Goal: Transaction & Acquisition: Obtain resource

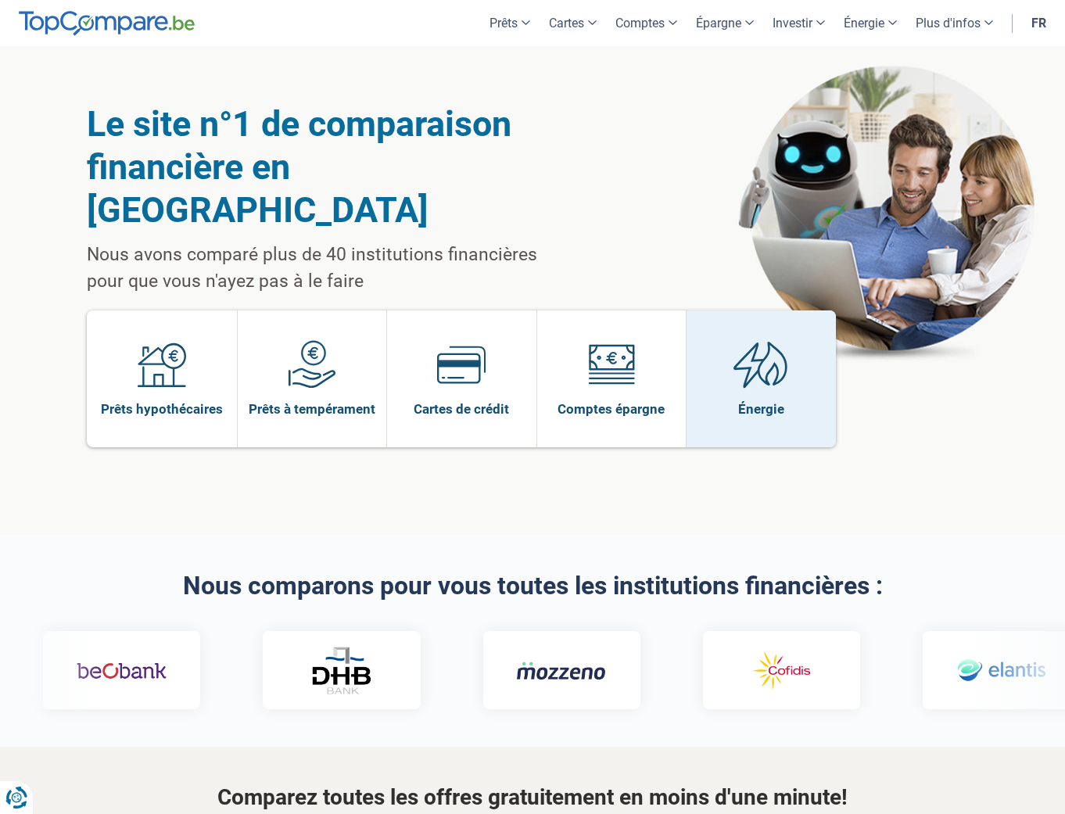
click at [747, 349] on span at bounding box center [760, 370] width 55 height 60
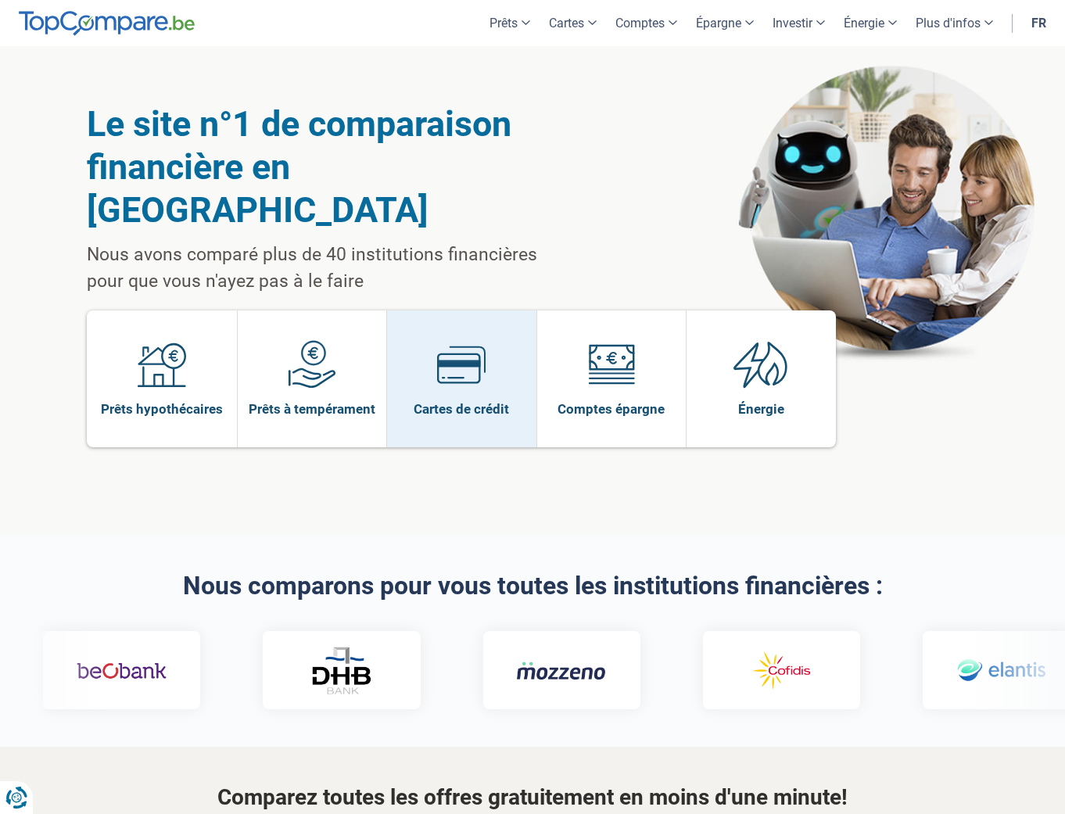
scroll to position [23, 0]
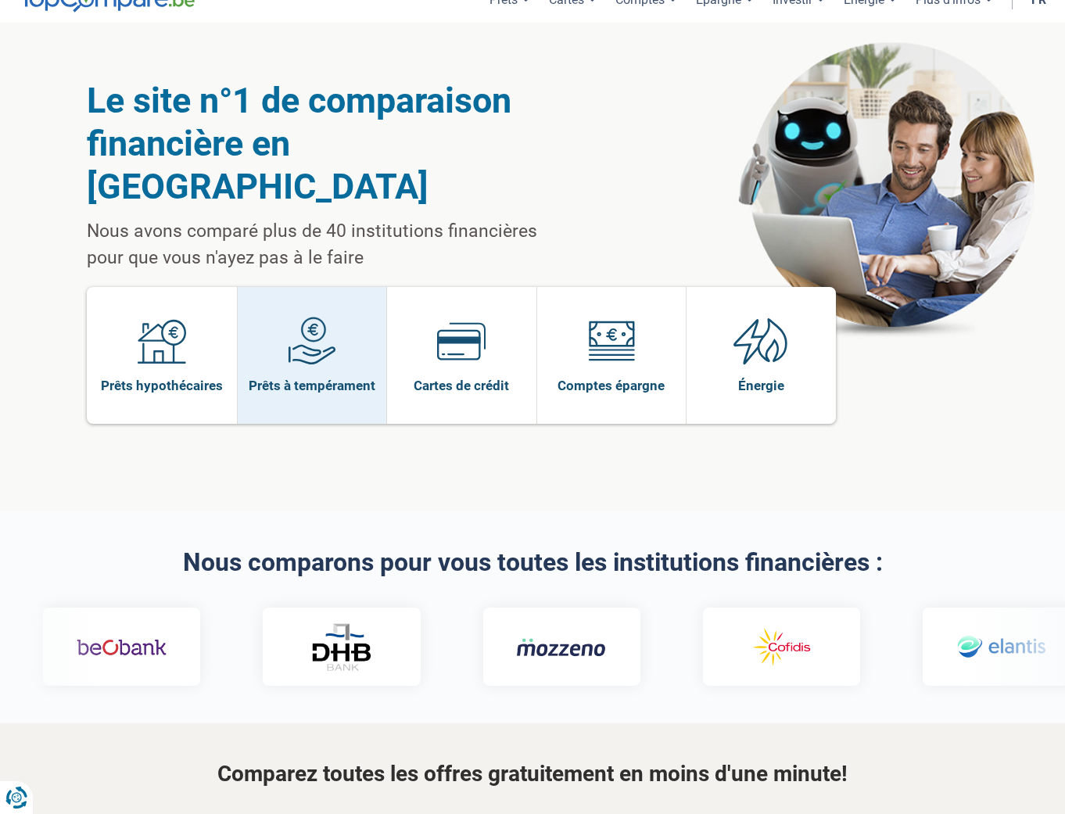
click at [302, 317] on img at bounding box center [312, 341] width 48 height 48
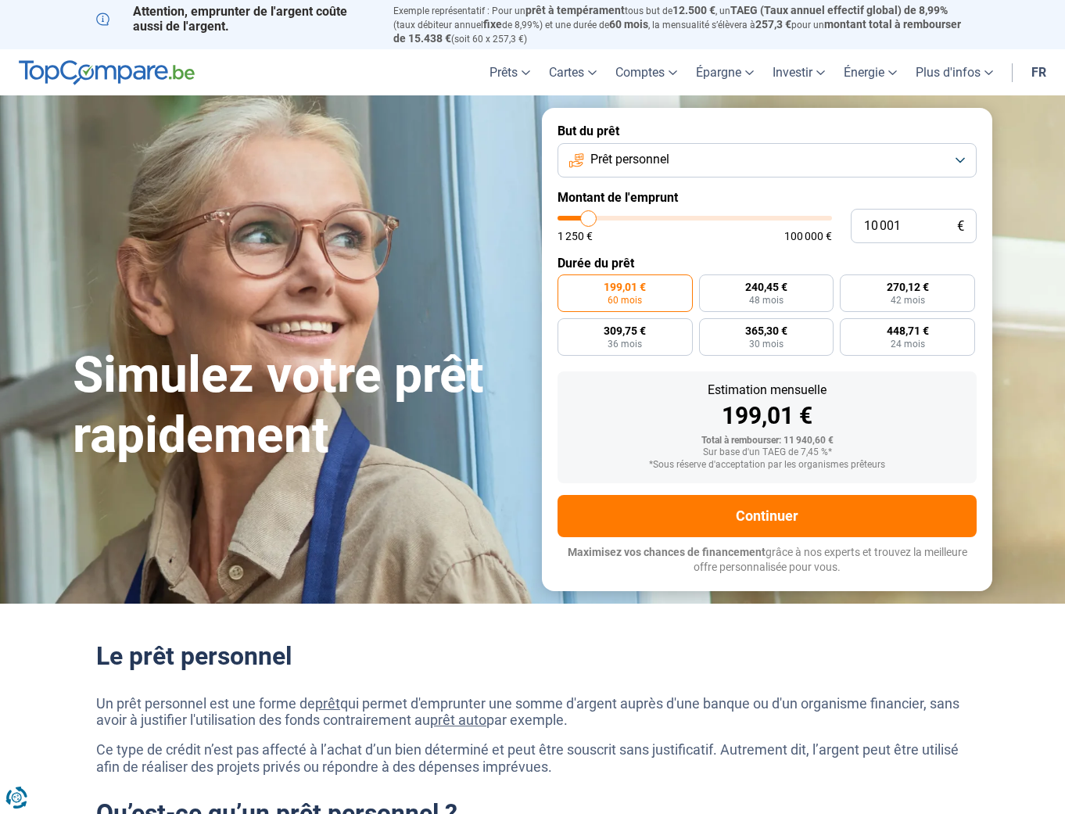
click at [781, 158] on button "Prêt personnel" at bounding box center [766, 160] width 419 height 34
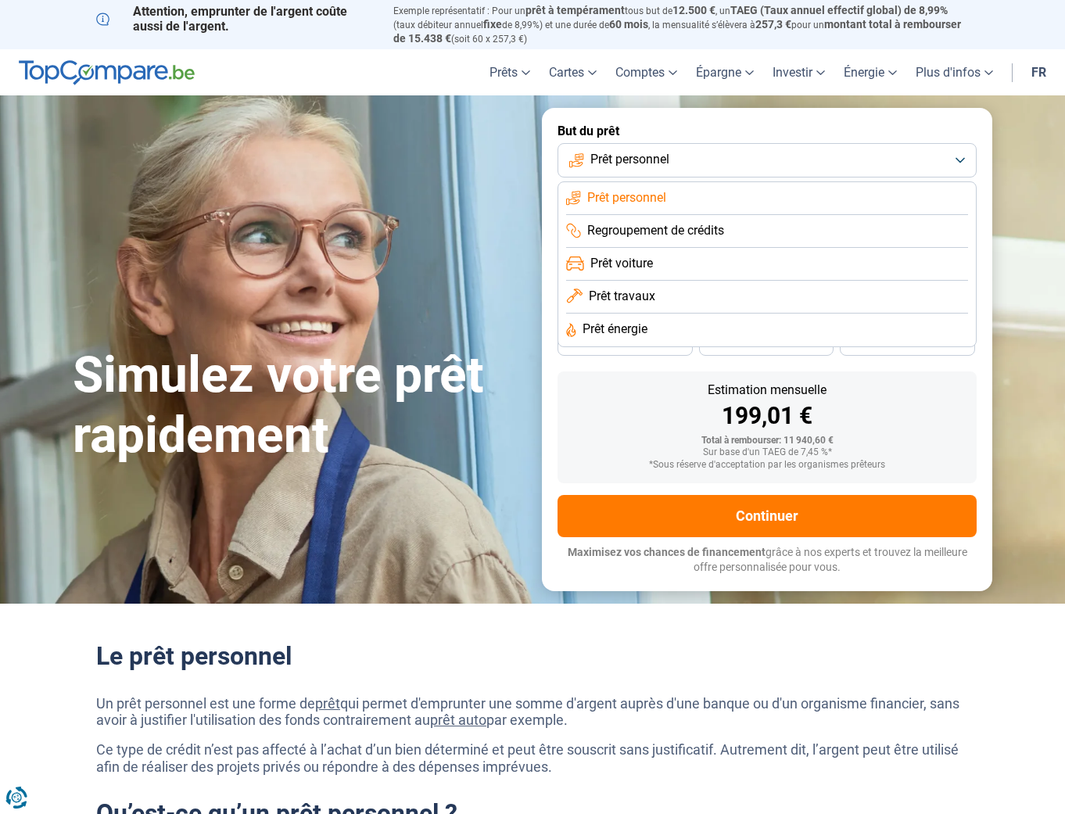
click at [648, 299] on span "Prêt travaux" at bounding box center [622, 296] width 66 height 17
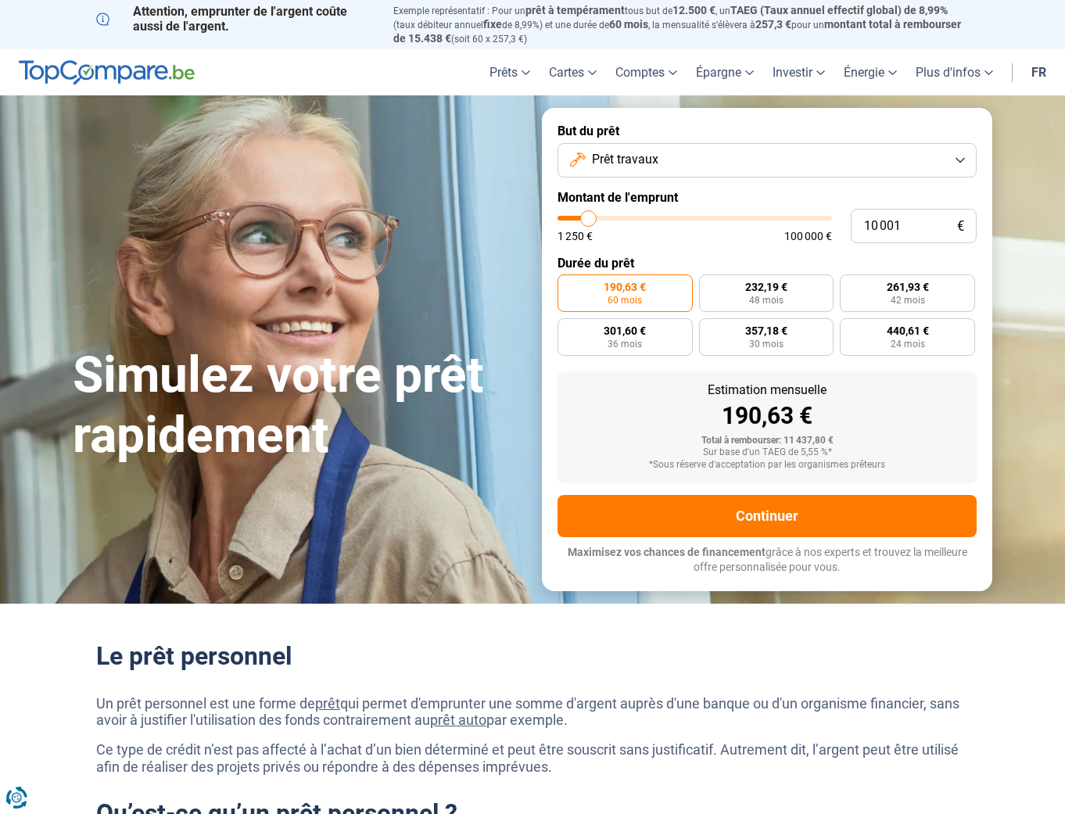
type input "11 250"
type input "11250"
type input "11 750"
type input "11750"
type input "12 250"
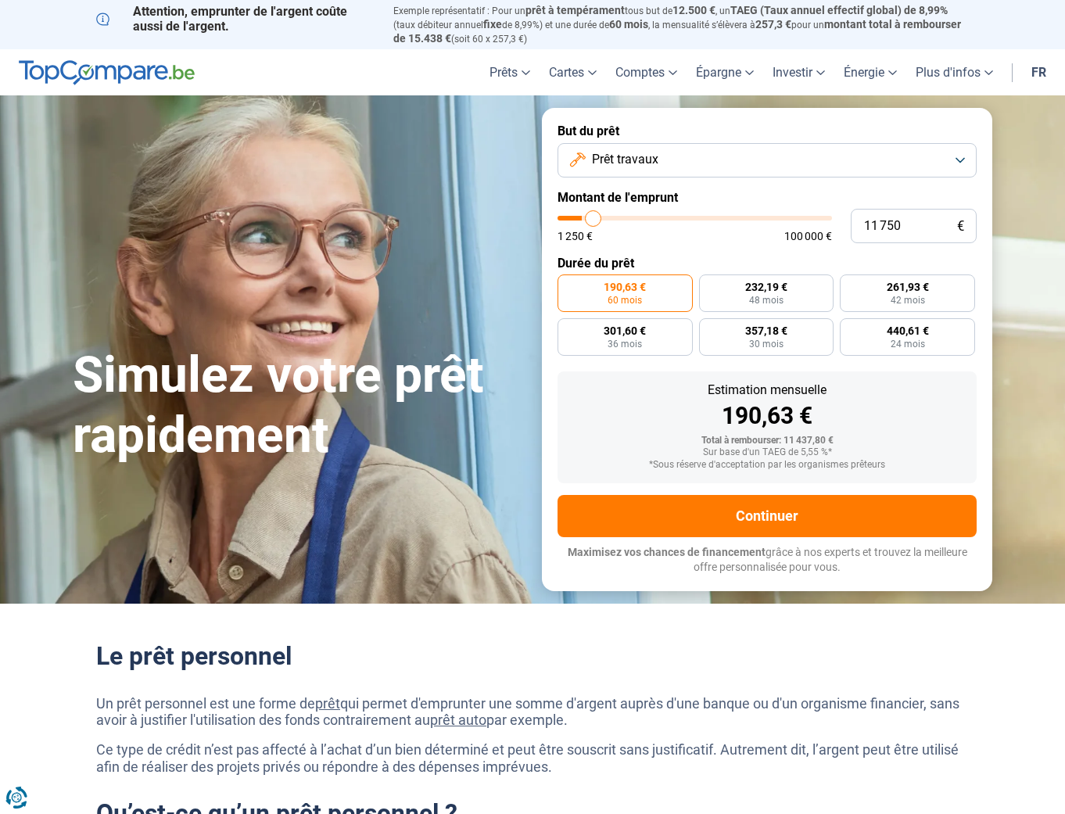
type input "12250"
type input "12 500"
type input "12500"
type input "13 250"
type input "13250"
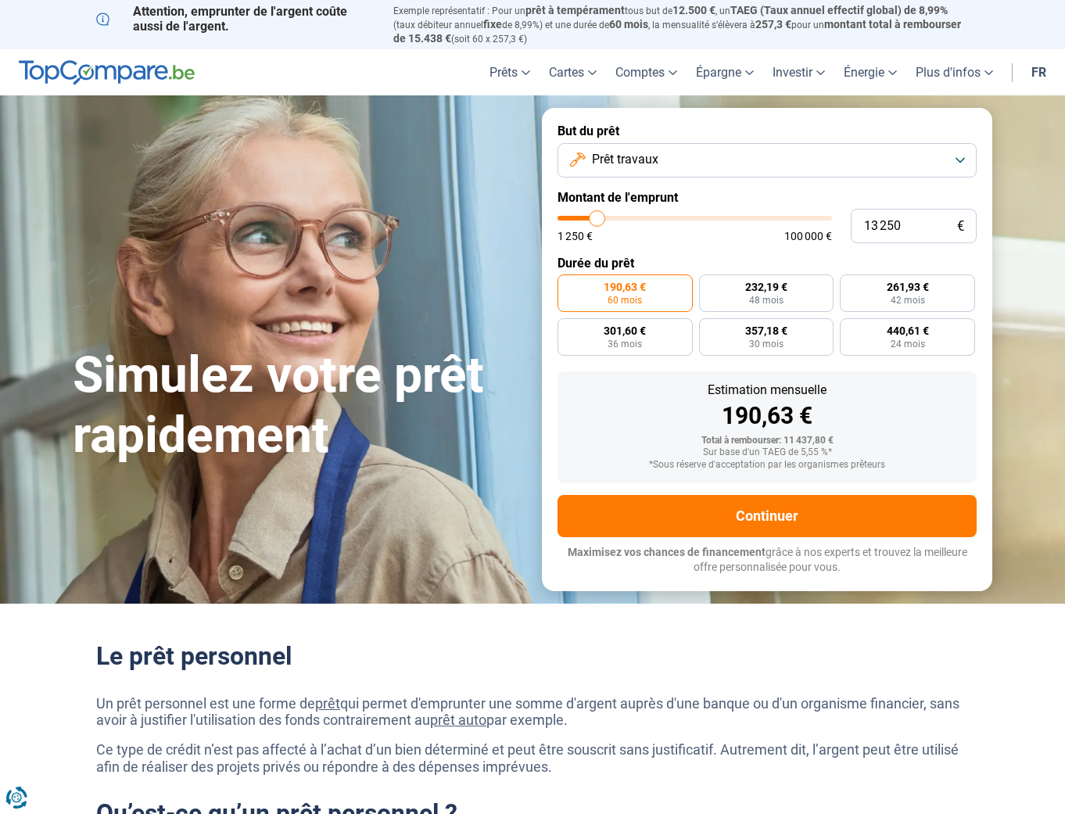
type input "13 750"
type input "13750"
type input "14 750"
type input "14750"
type input "15 250"
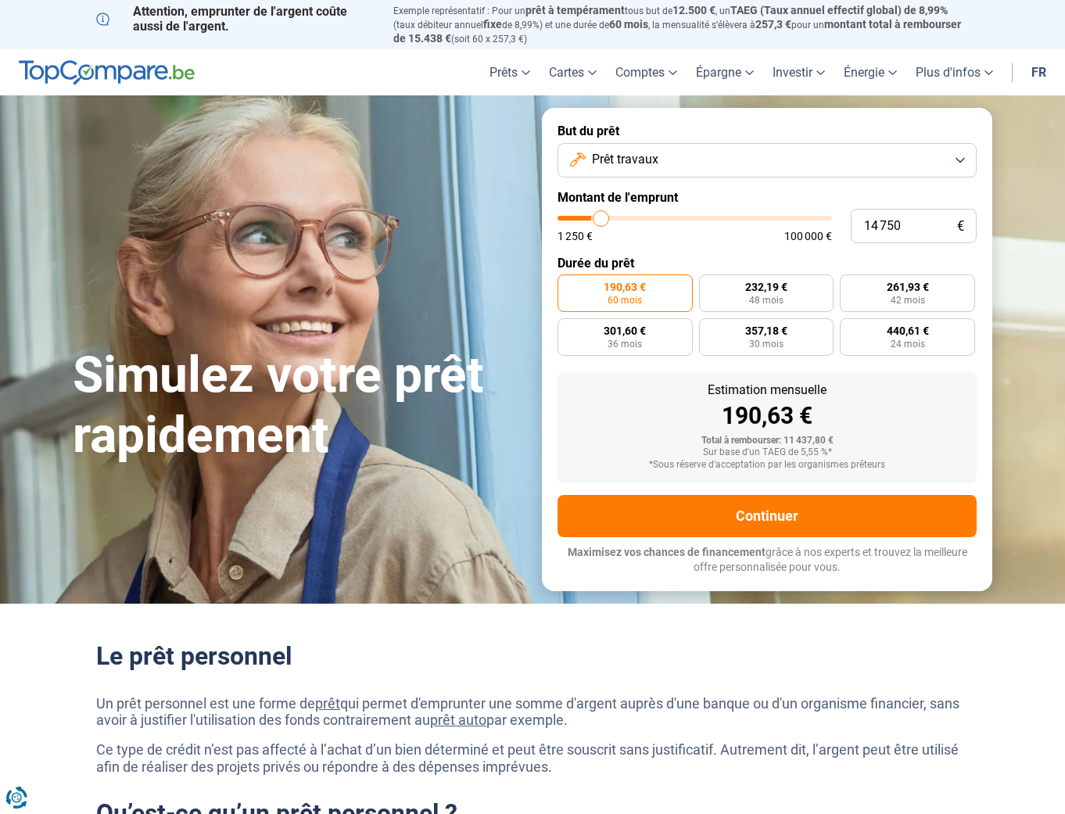
type input "15250"
type input "15 500"
type input "15500"
type input "15 750"
type input "15750"
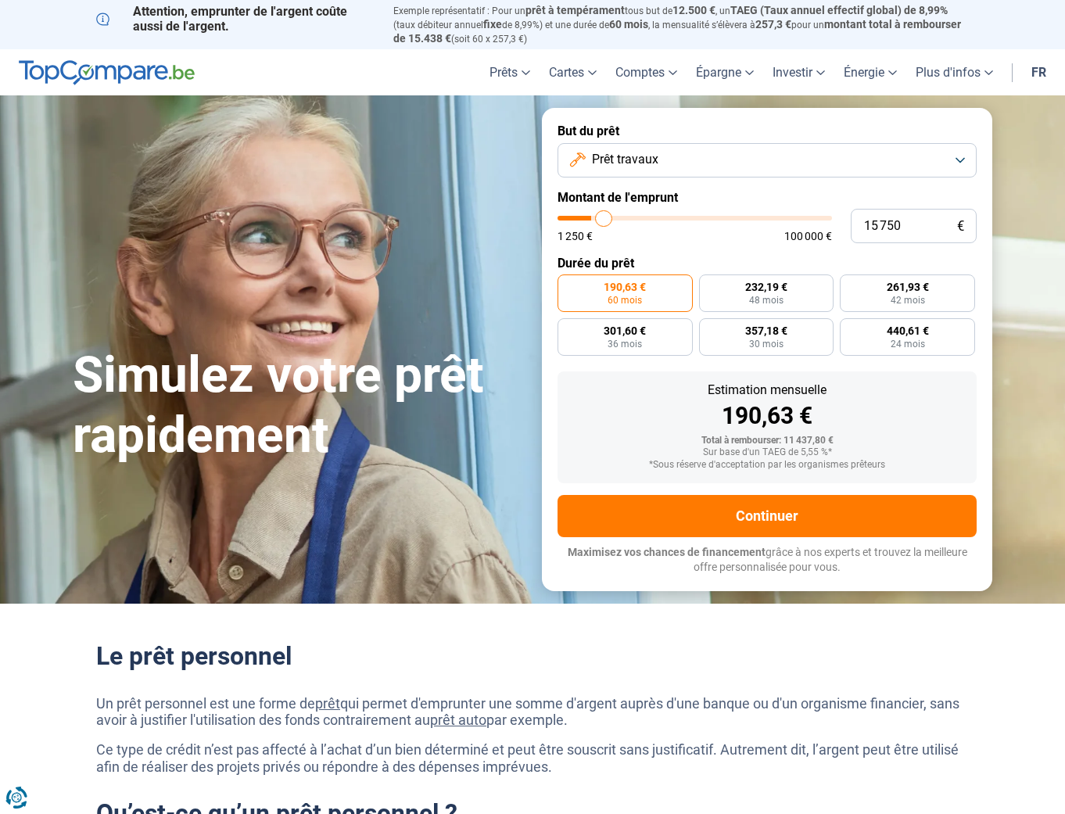
type input "16 250"
type input "16250"
type input "16 500"
type input "16500"
type input "16 750"
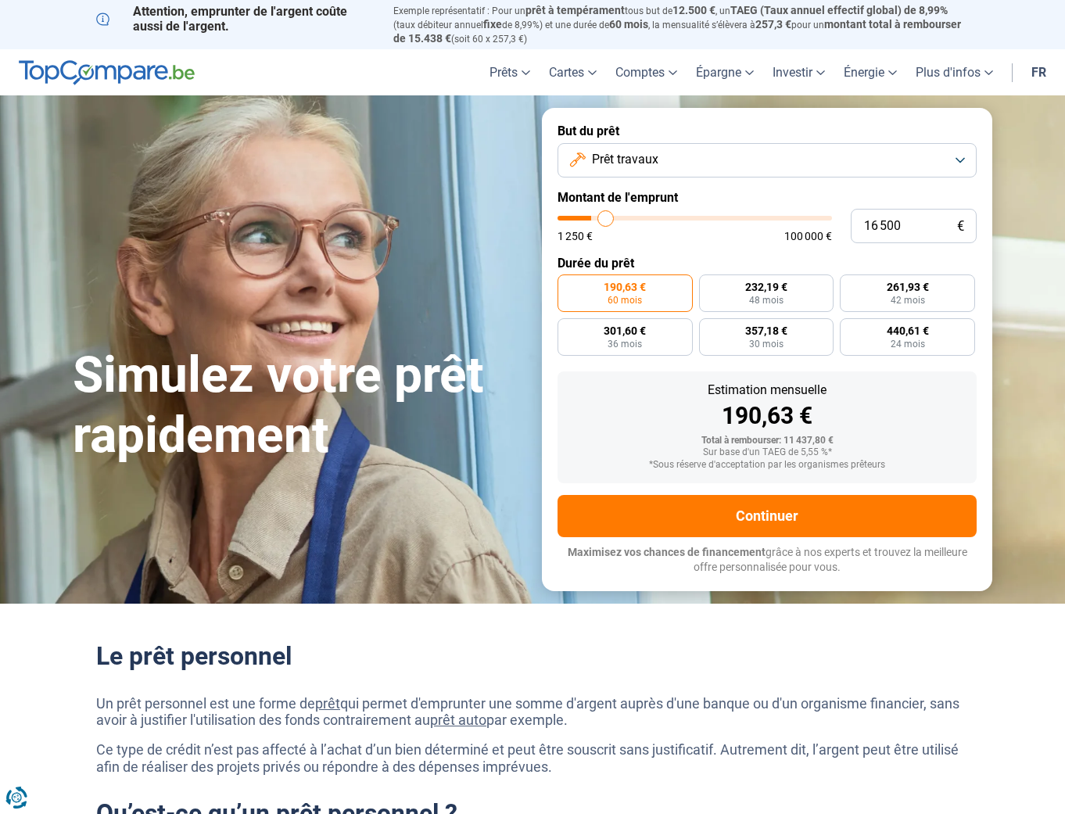
type input "16750"
type input "17 000"
type input "17000"
type input "17 250"
type input "17250"
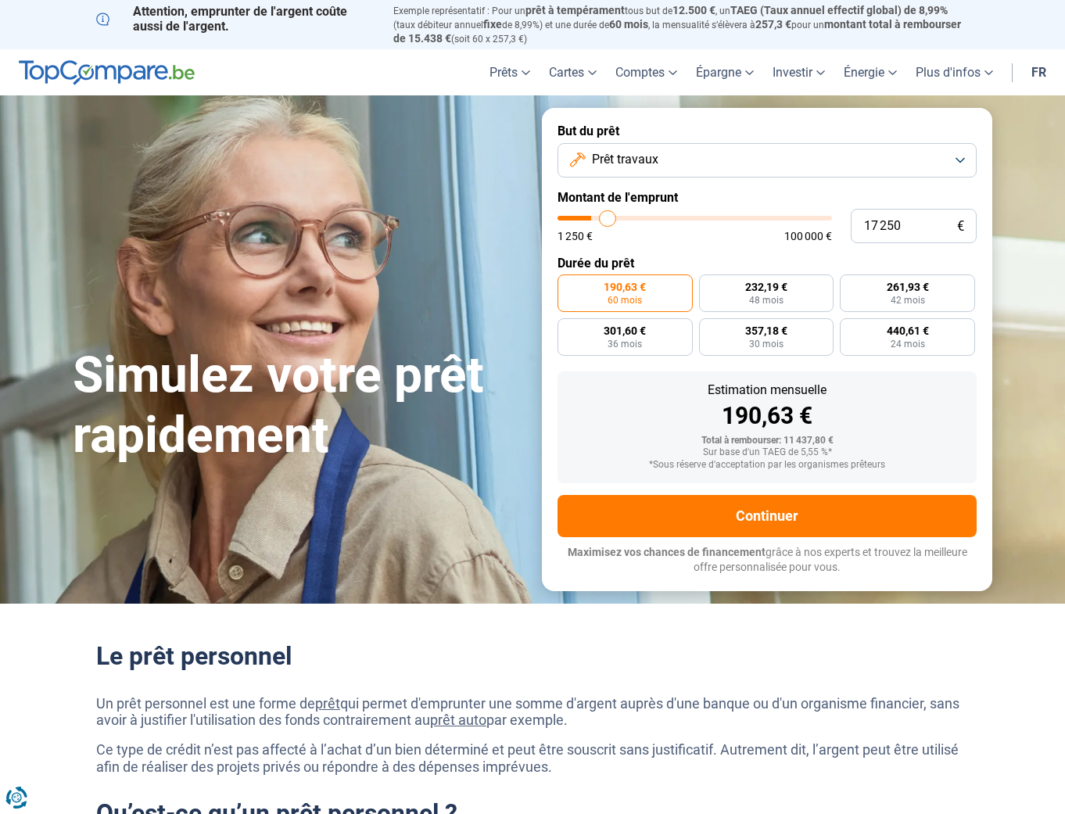
type input "17 750"
type input "17750"
type input "18 000"
type input "18000"
type input "18 250"
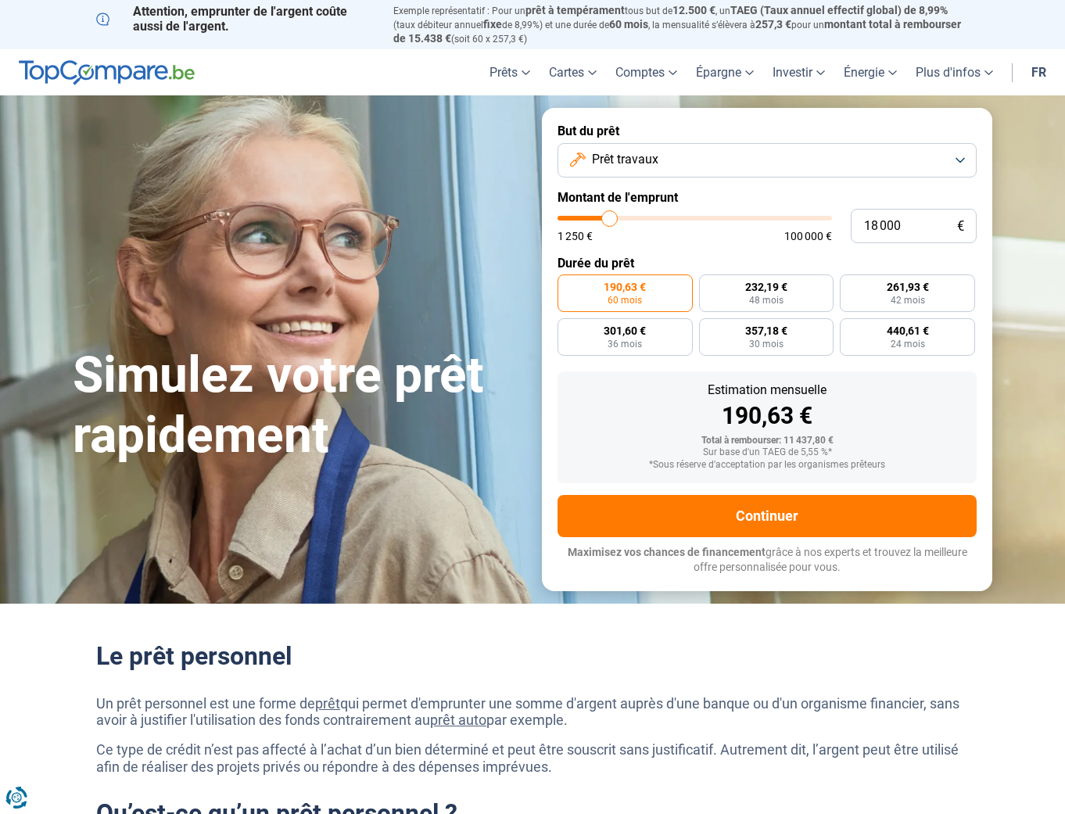
type input "18250"
type input "18 500"
type input "18500"
type input "18 750"
type input "18750"
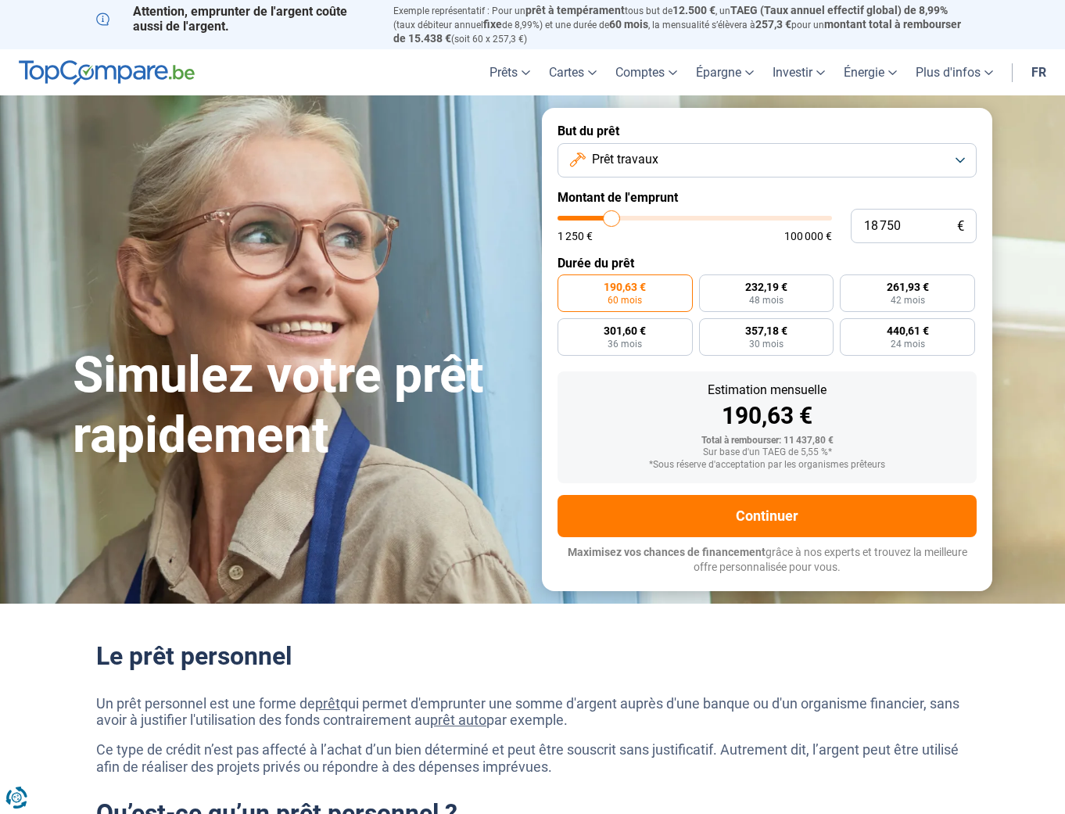
type input "19 250"
type input "19250"
type input "19 500"
type input "19500"
type input "19 750"
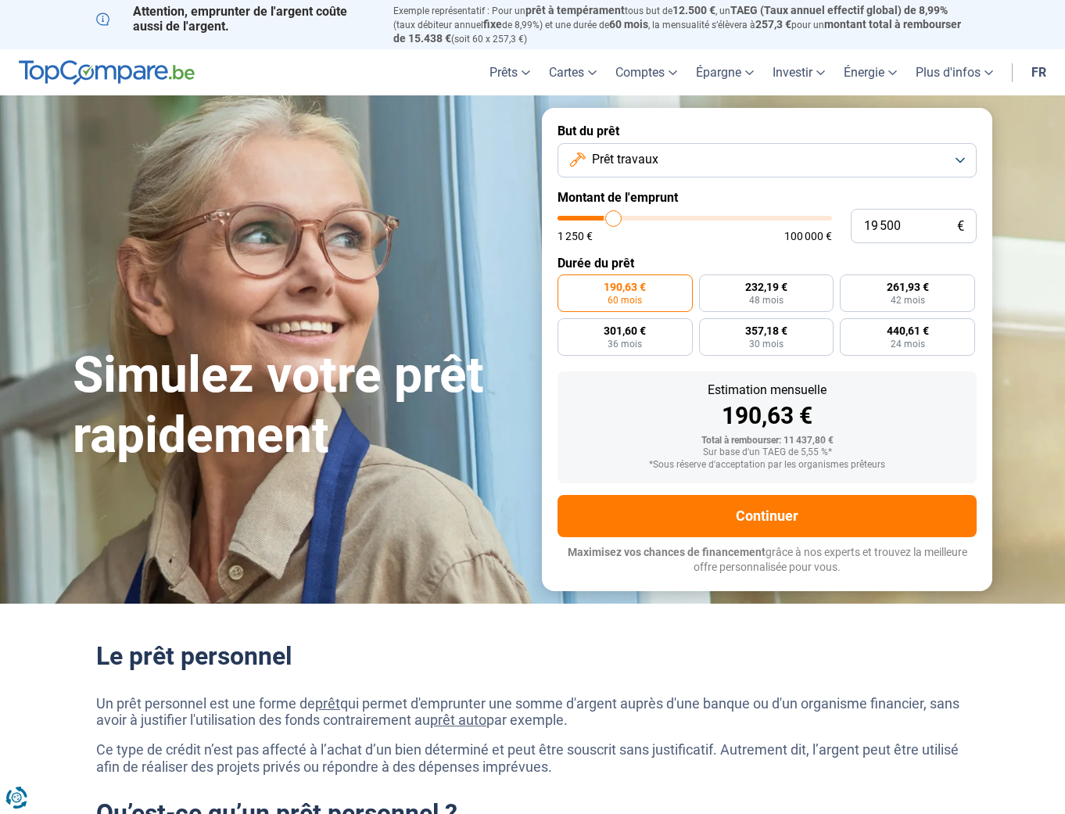
type input "19750"
type input "20 000"
type input "20000"
type input "20 500"
type input "20500"
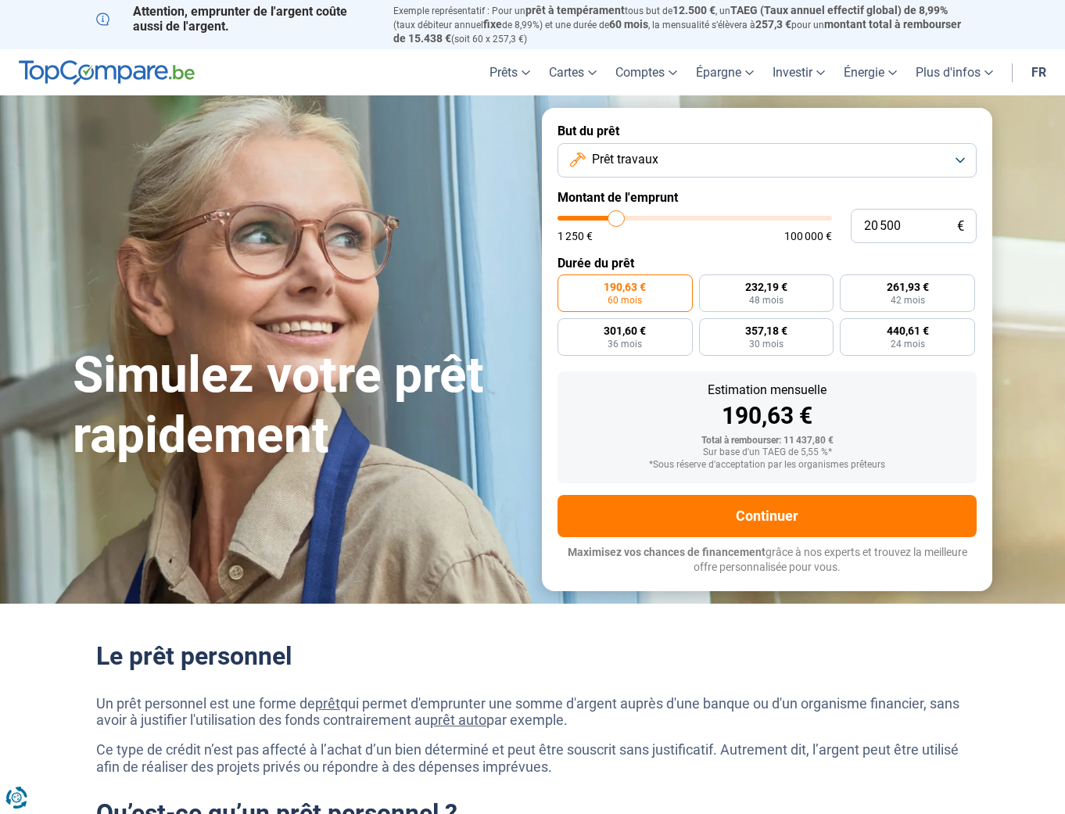
type input "20 750"
type input "20750"
type input "21 000"
type input "21000"
type input "21 250"
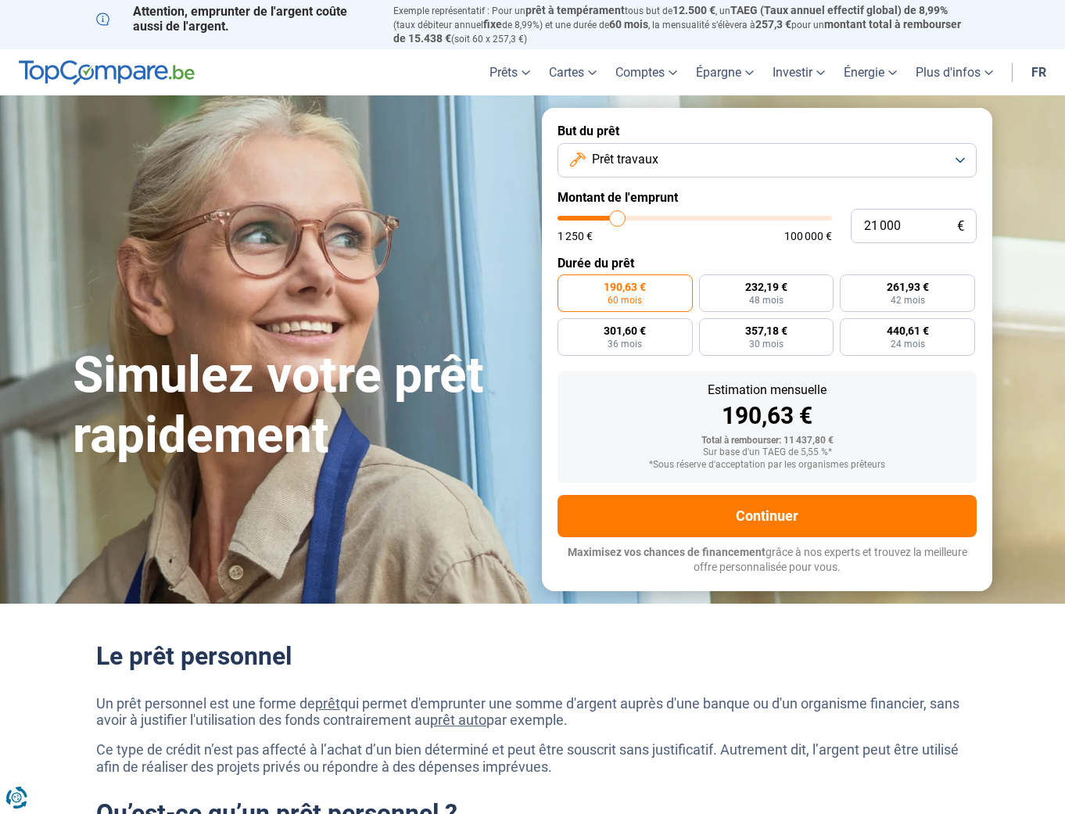
type input "21250"
type input "21 500"
type input "21500"
type input "22 000"
type input "22000"
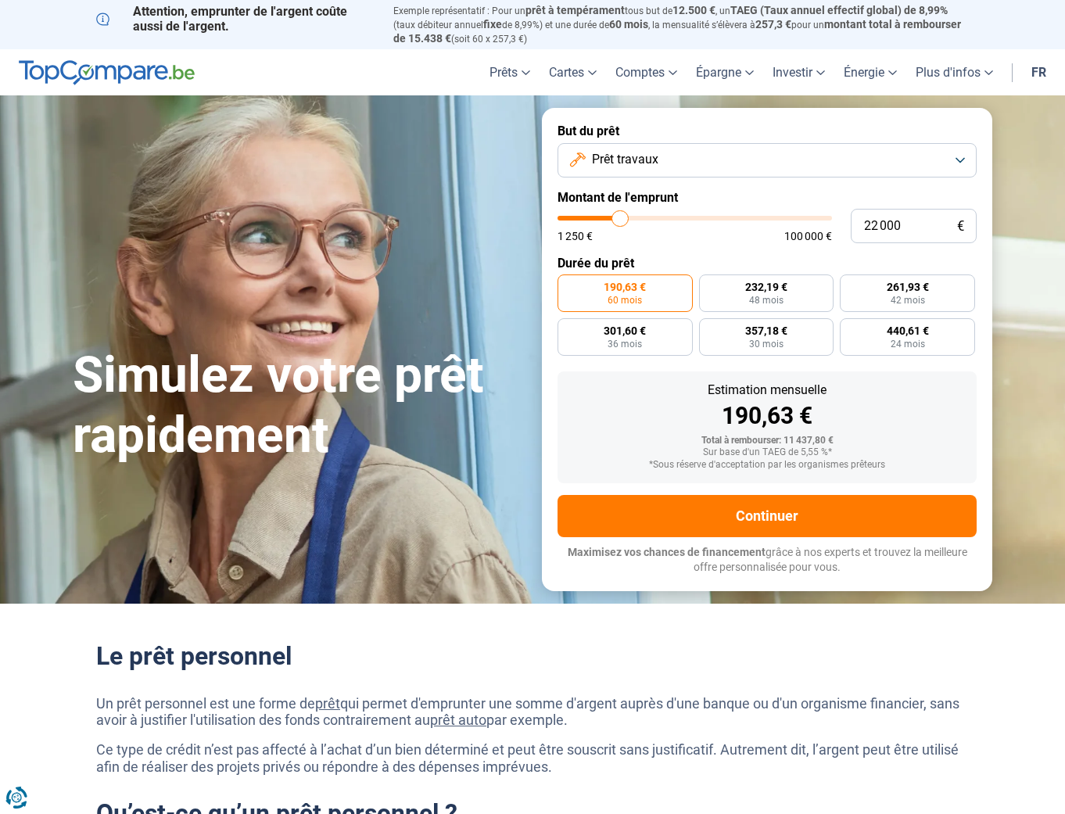
type input "22 250"
type input "22250"
type input "22 000"
type input "22000"
type input "21 500"
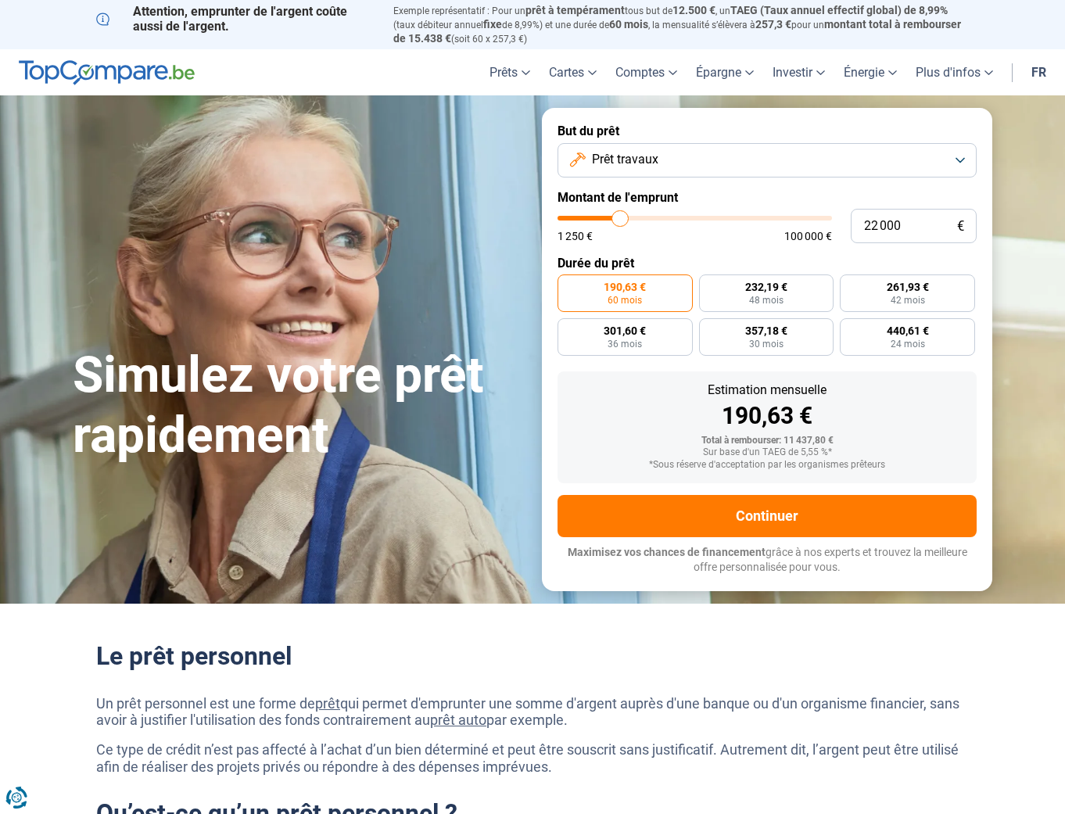
type input "21500"
type input "21 250"
type input "21250"
type input "21 000"
type input "21000"
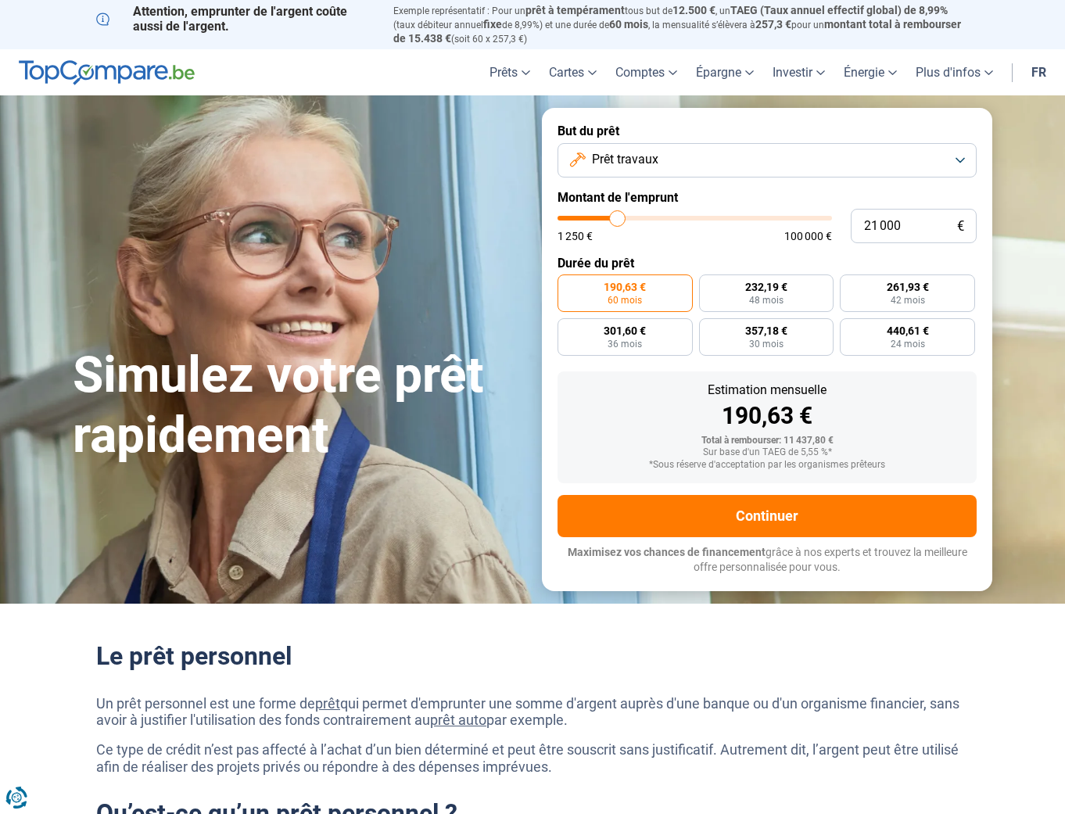
type input "20 750"
type input "20750"
type input "20 500"
type input "20500"
type input "20 000"
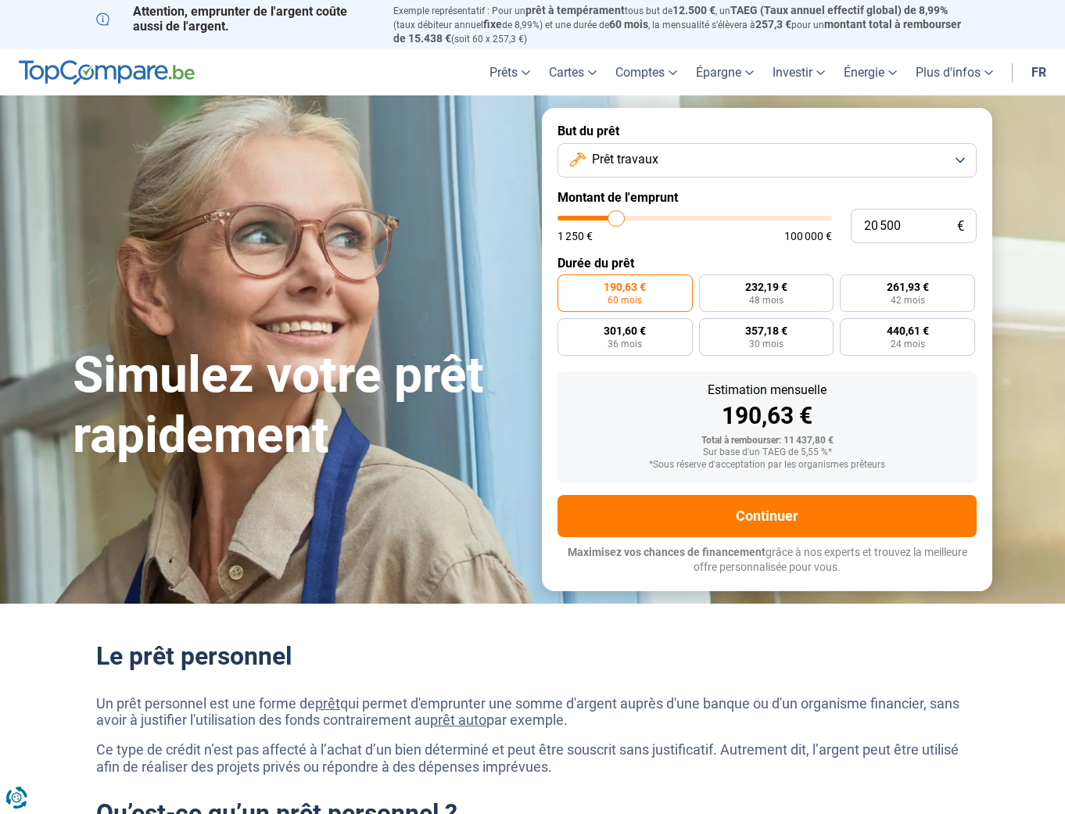
type input "20000"
type input "19 750"
type input "19750"
type input "19 500"
type input "19500"
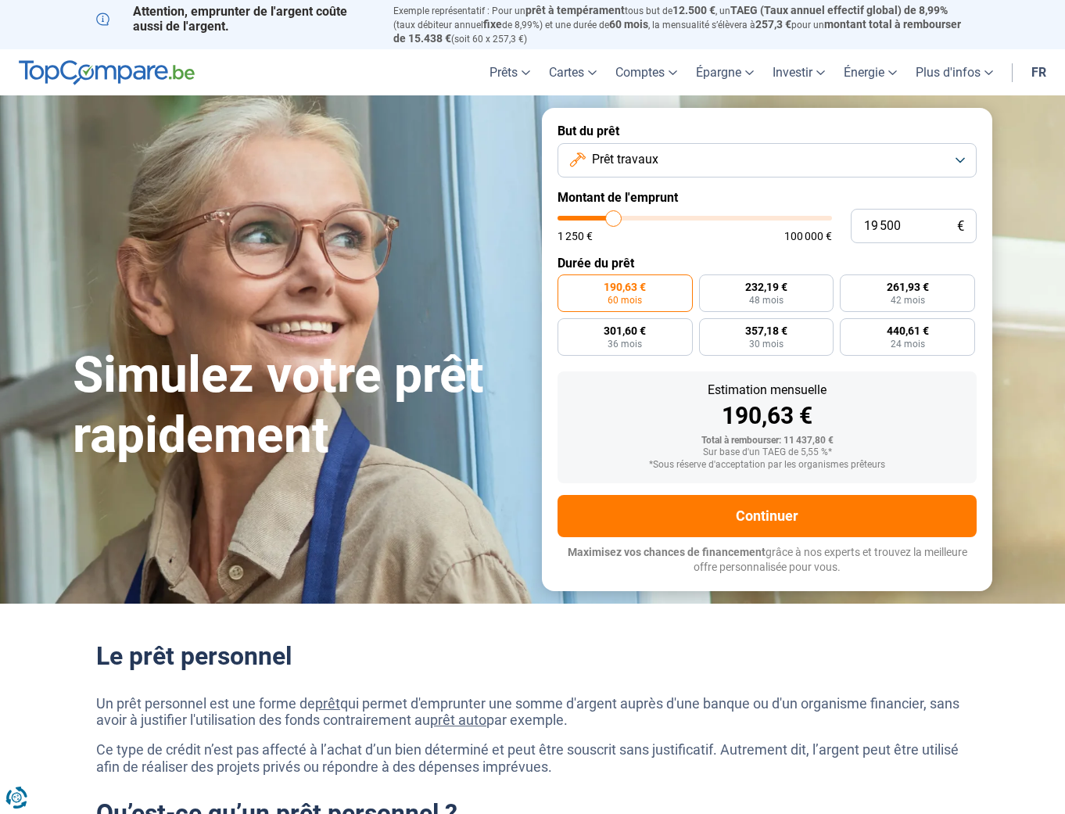
type input "19 250"
type input "19250"
type input "18 750"
type input "18750"
type input "18 500"
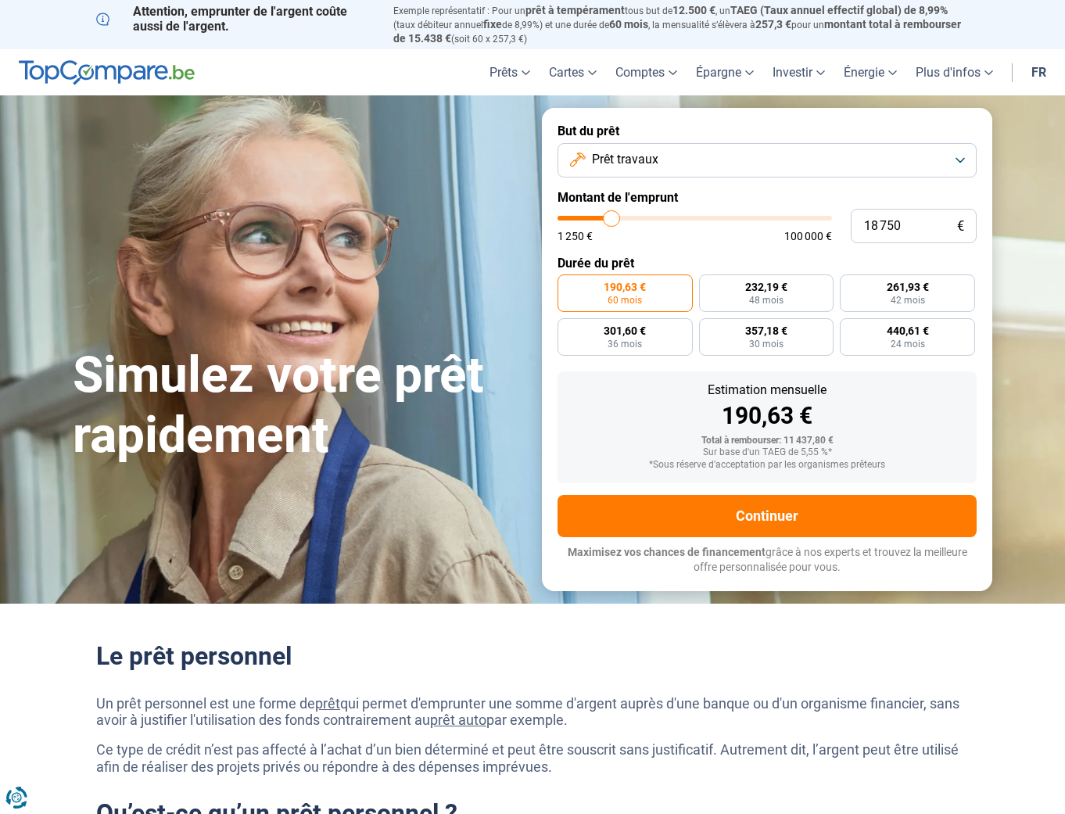
type input "18500"
type input "18 250"
type input "18250"
type input "18 000"
type input "18000"
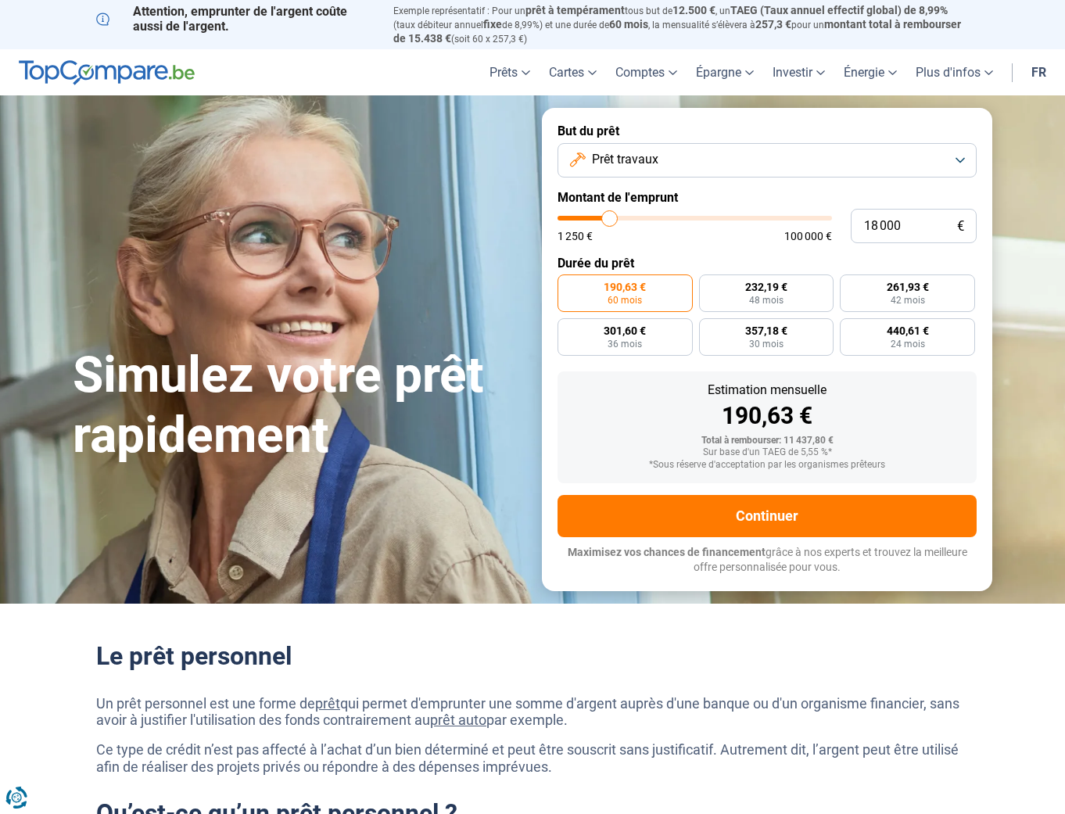
type input "17 750"
type input "17750"
type input "17 250"
type input "17250"
type input "17 000"
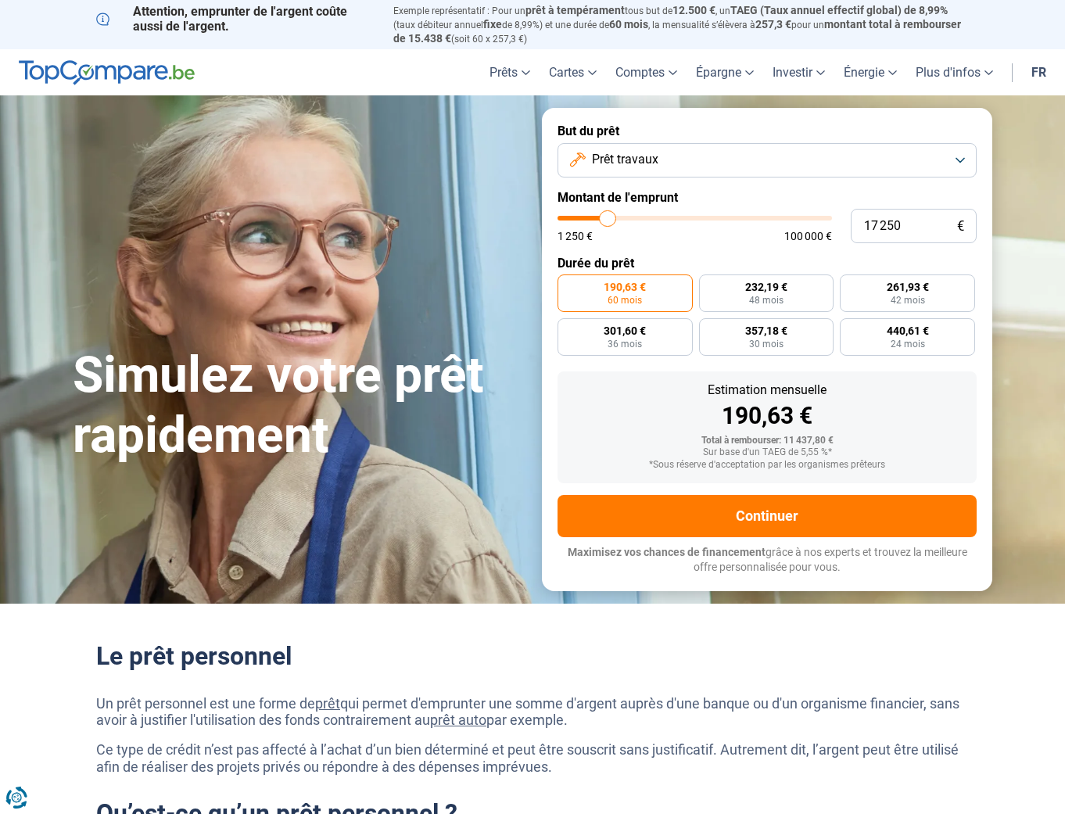
type input "17000"
type input "16 750"
type input "16750"
type input "16 500"
type input "16500"
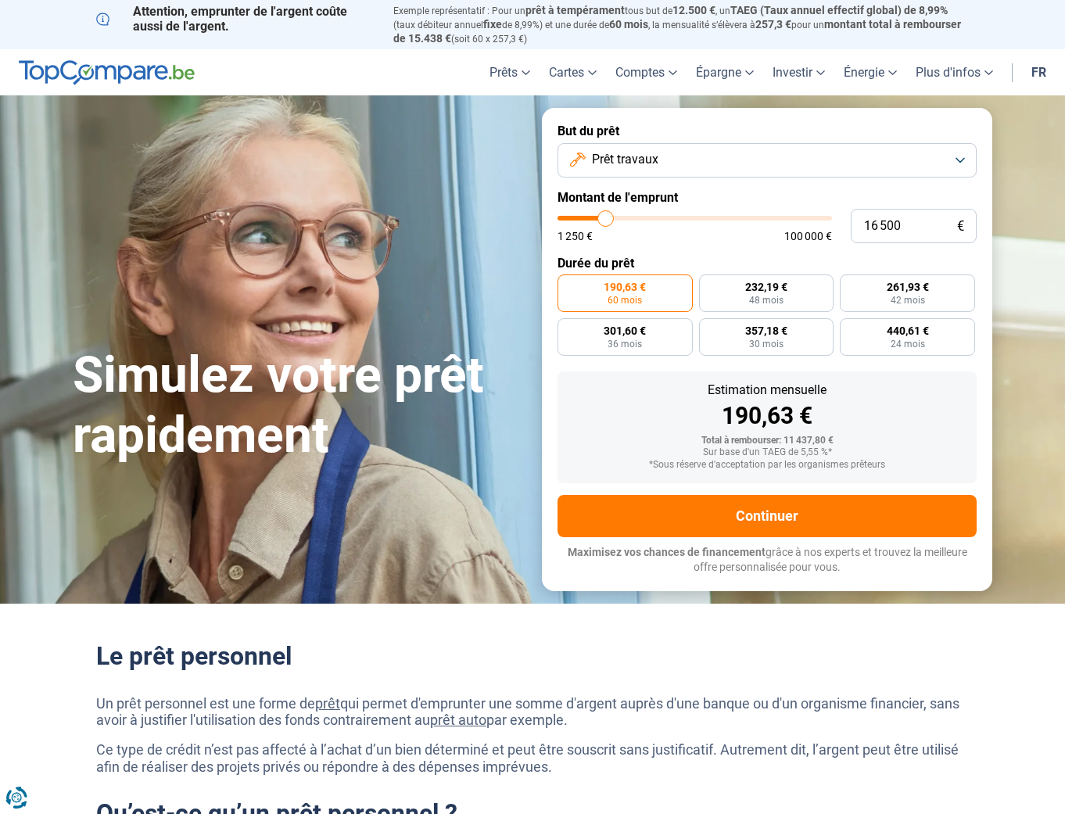
type input "16 250"
type input "16250"
type input "15 750"
type input "15750"
type input "15 500"
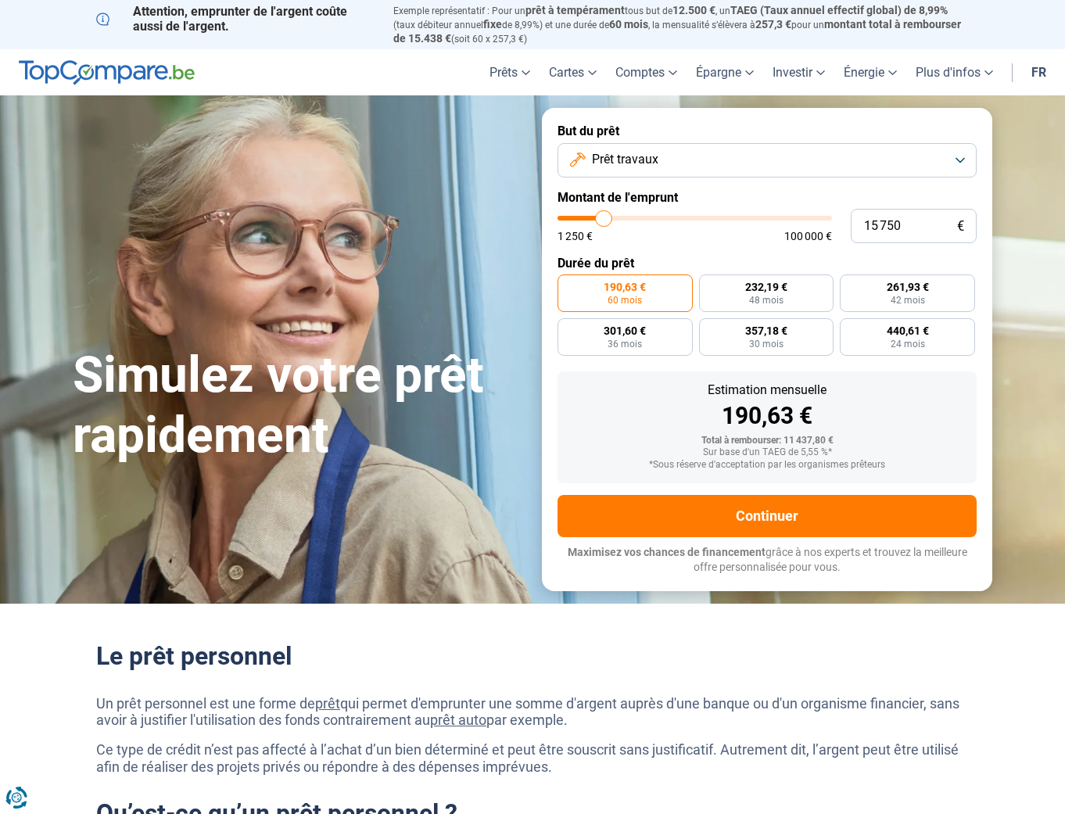
type input "15500"
type input "15 250"
type input "15250"
type input "15 000"
type input "15000"
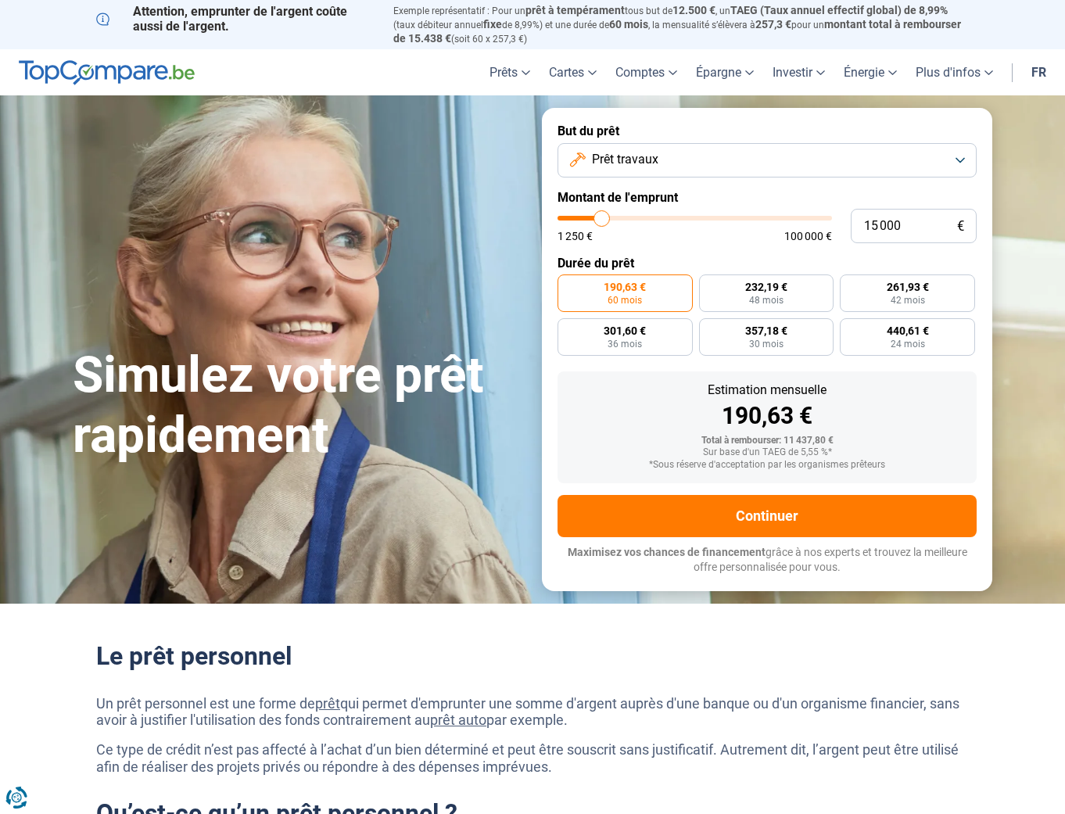
type input "14 750"
type input "14750"
type input "14 250"
type input "14250"
type input "14 000"
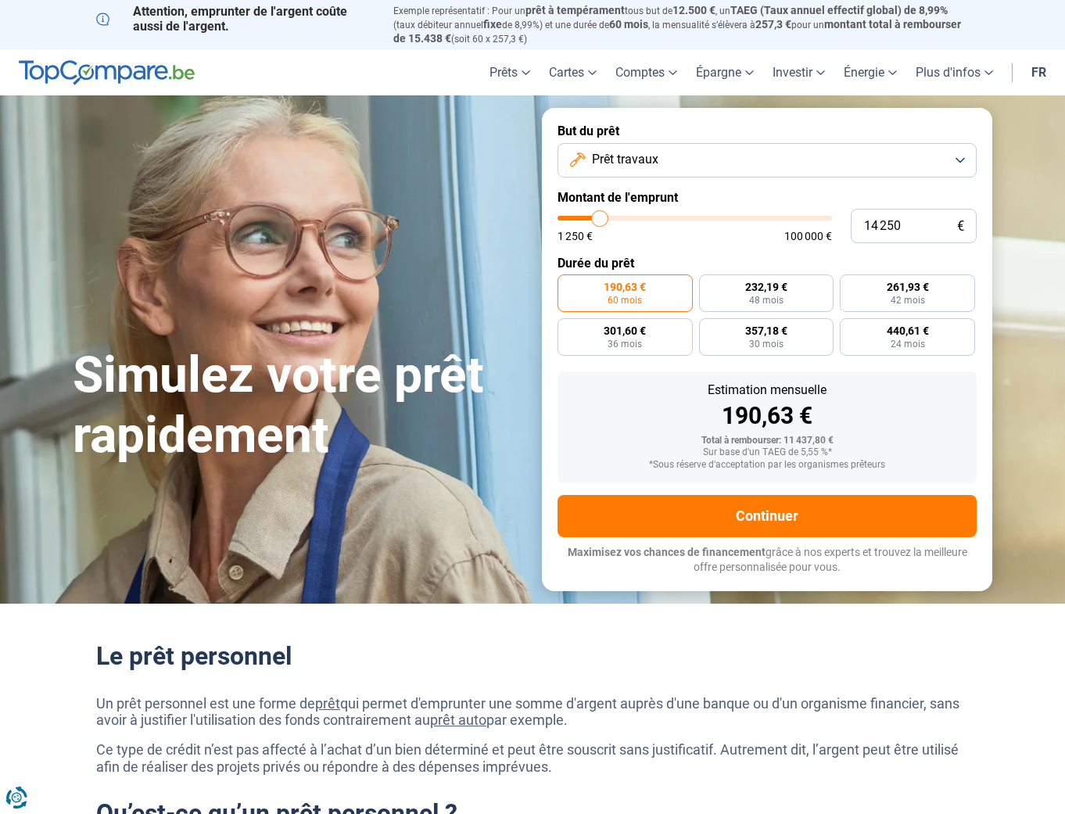
type input "14000"
type input "13 750"
type input "13750"
type input "13 500"
type input "13500"
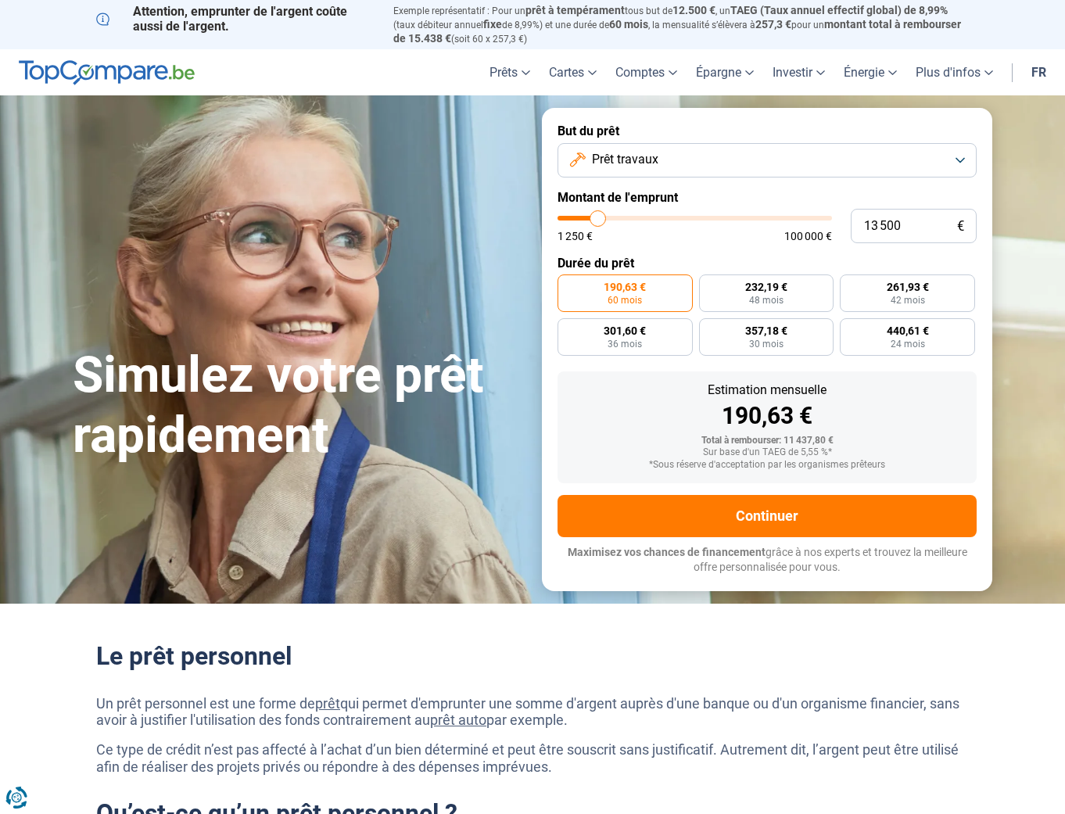
type input "13 250"
type input "13250"
type input "12 750"
type input "12750"
type input "12 500"
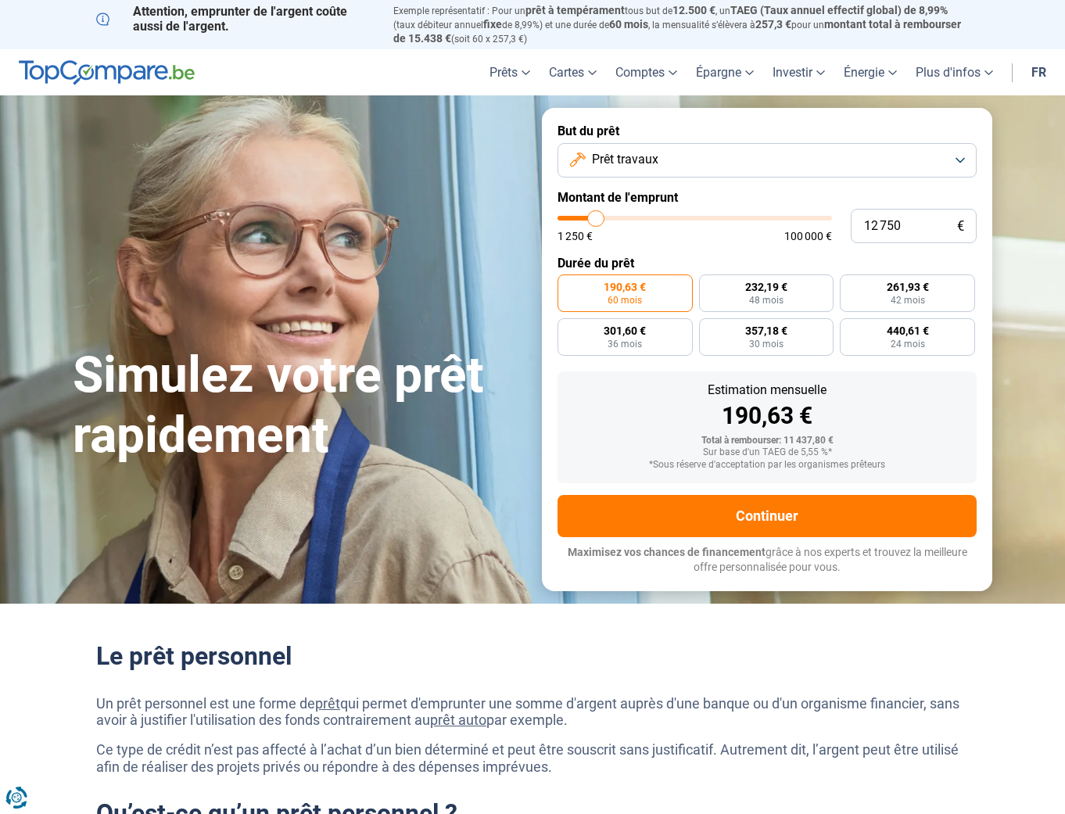
type input "12500"
type input "12 250"
type input "12250"
type input "12 000"
type input "12000"
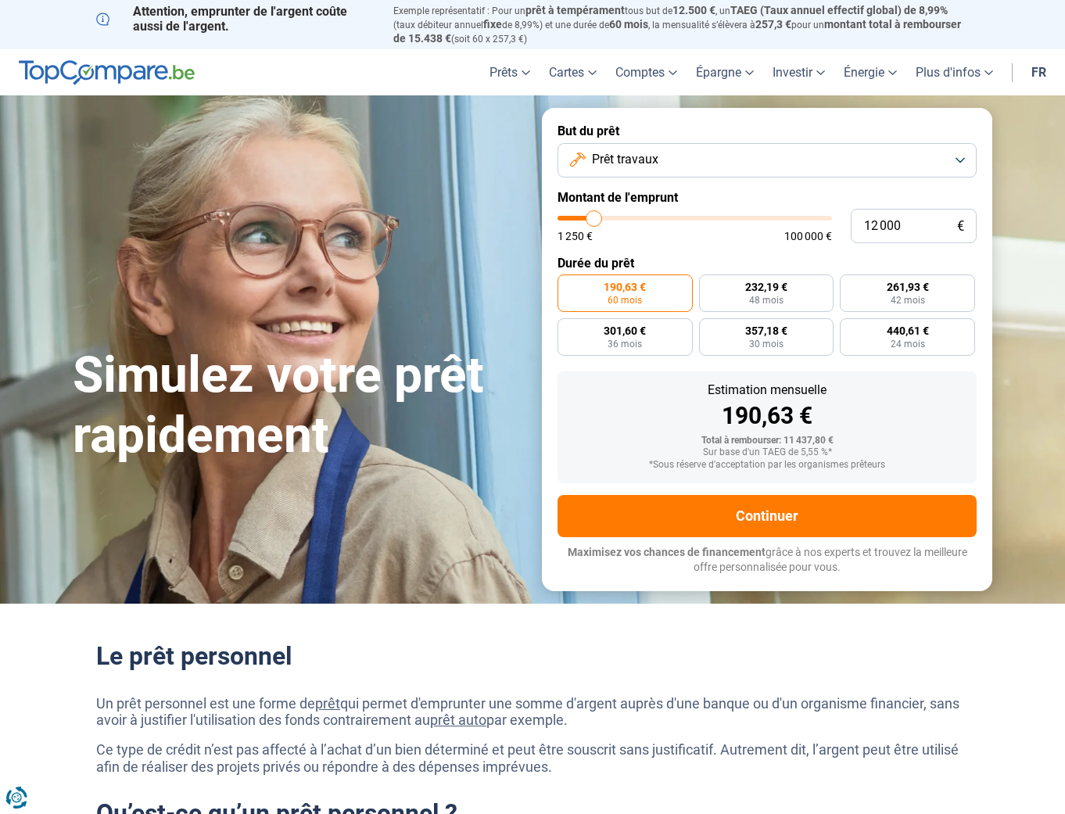
type input "11 750"
type input "11750"
type input "11 250"
type input "11250"
type input "11 000"
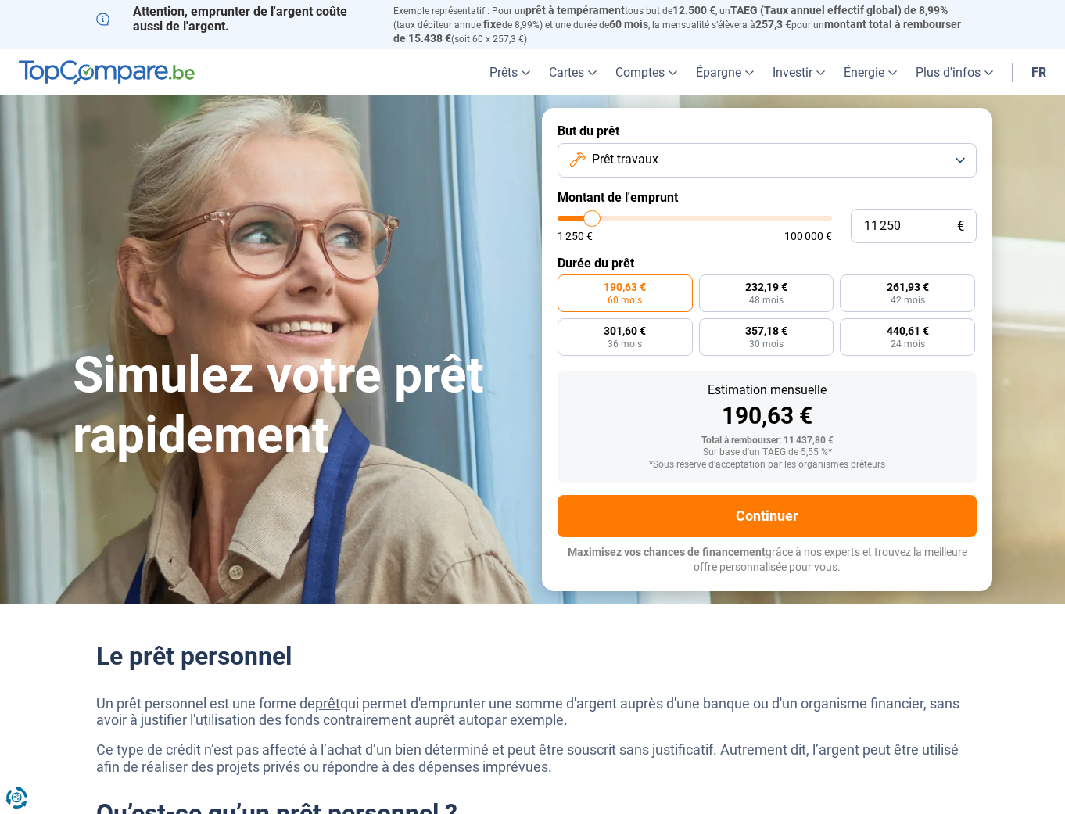
type input "11000"
type input "10 750"
type input "10750"
type input "10 500"
type input "10500"
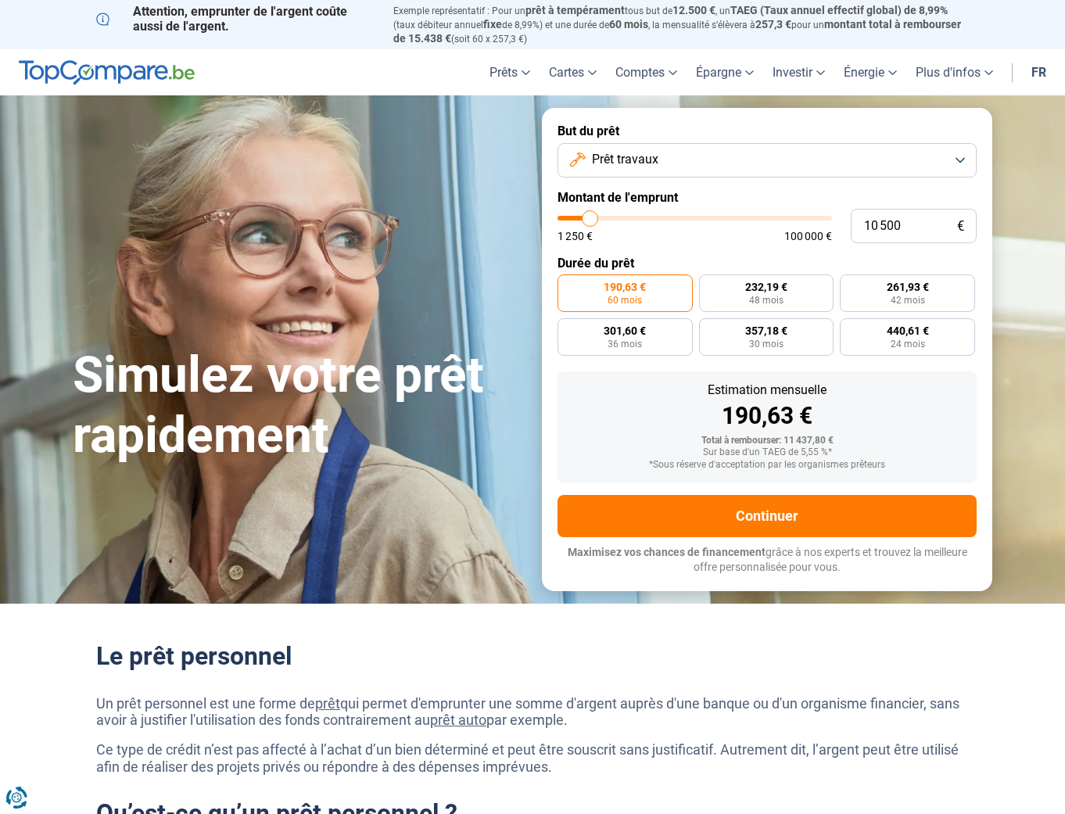
type input "10 250"
type input "10250"
click at [589, 217] on input "range" at bounding box center [694, 218] width 274 height 5
type input "10 500"
type input "10500"
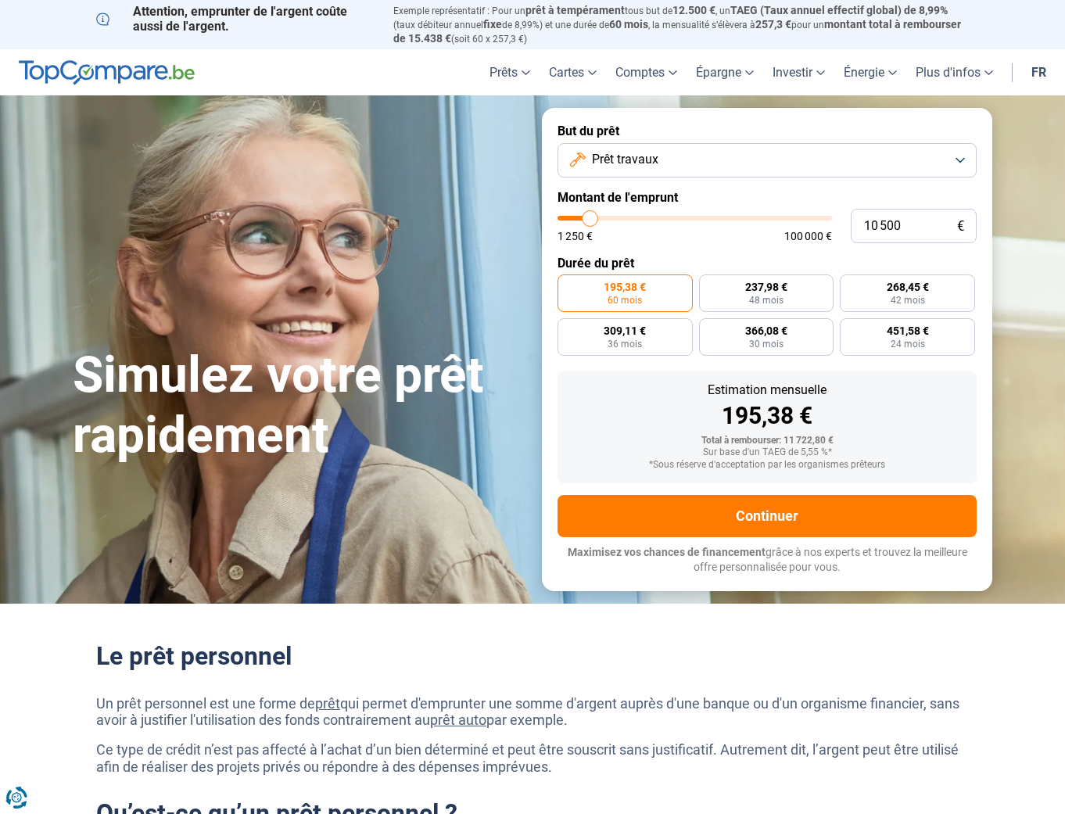
type input "10 750"
type input "10750"
click at [591, 217] on input "range" at bounding box center [694, 218] width 274 height 5
type input "10 500"
type input "10500"
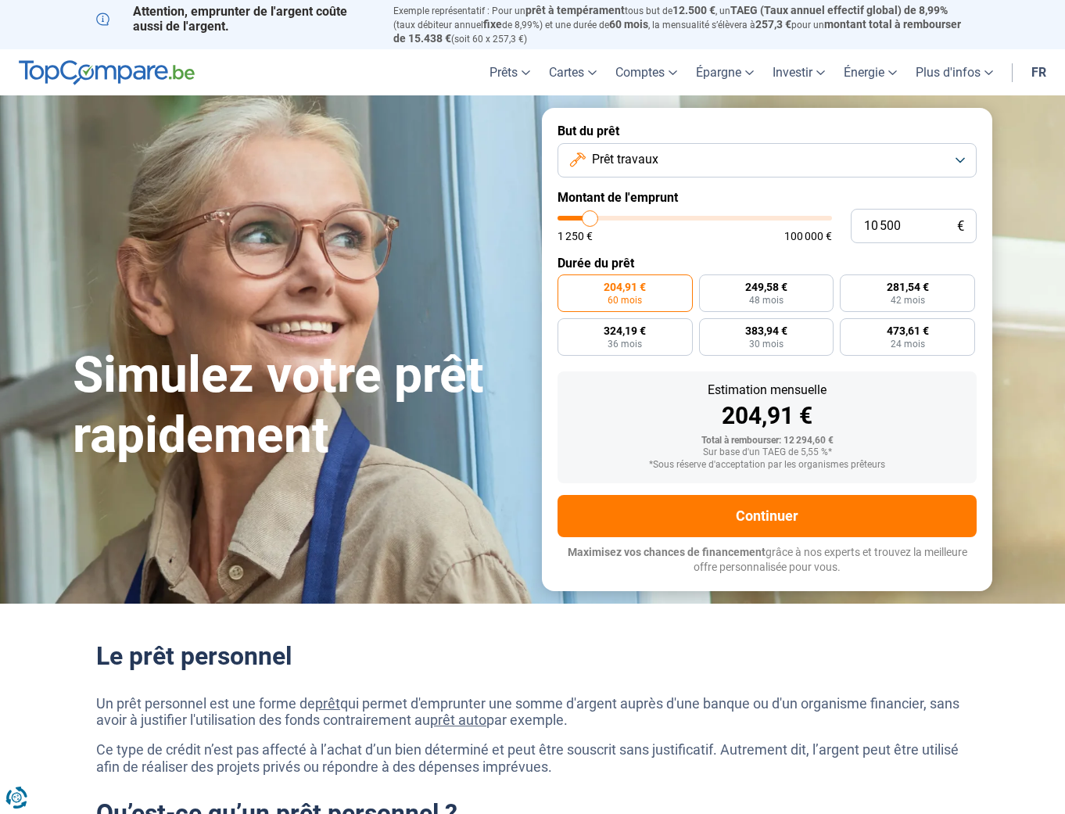
type input "10 250"
type input "10250"
type input "9 750"
type input "9750"
type input "10 250"
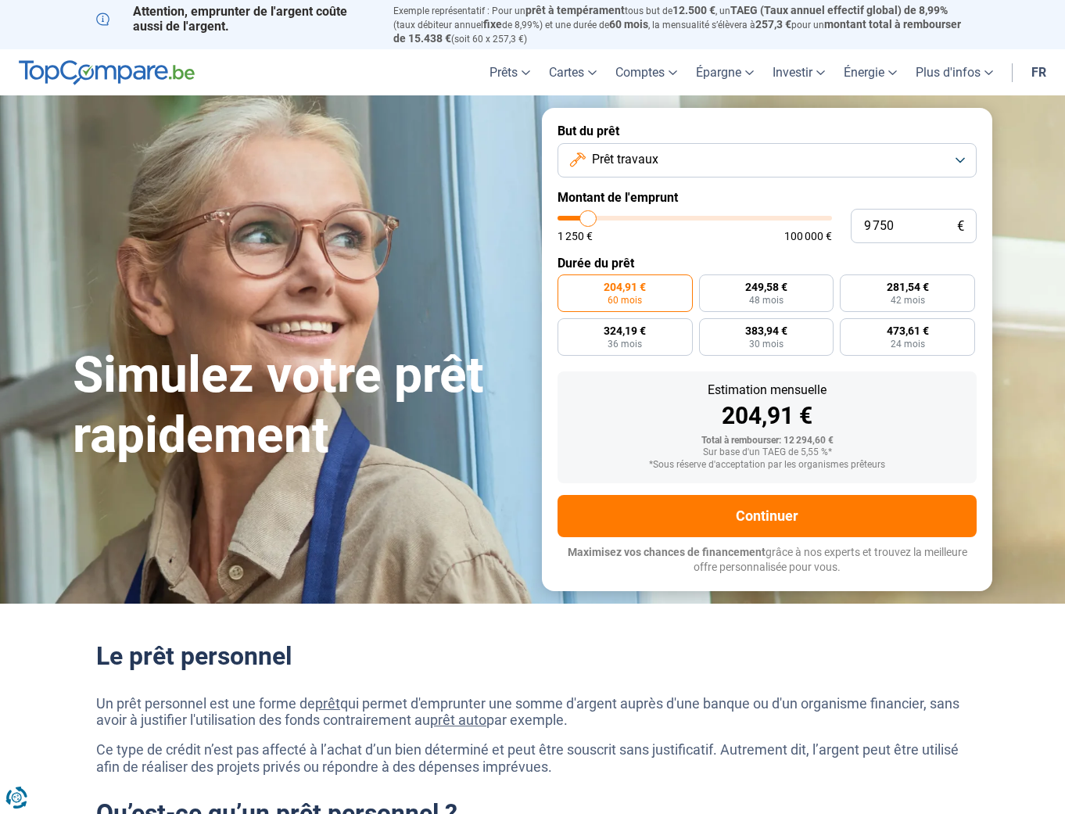
type input "10250"
type input "10 500"
type input "10500"
type input "10 750"
type input "10750"
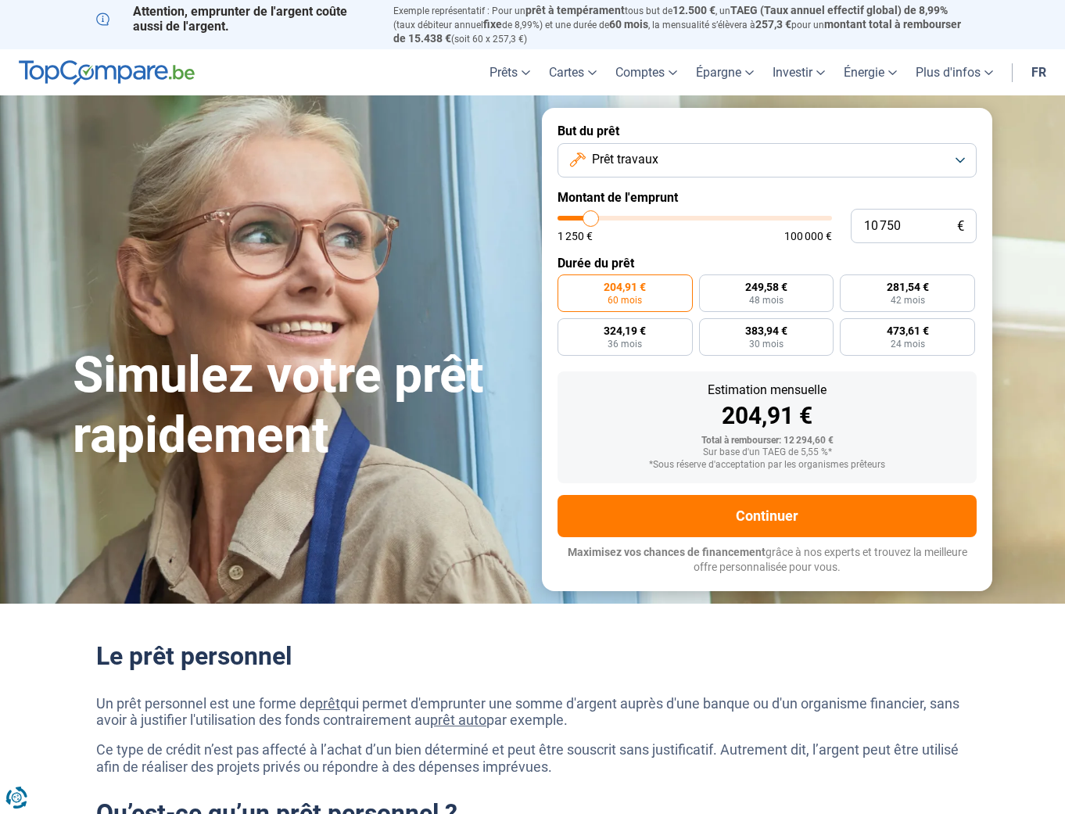
type input "10 500"
type input "10500"
click at [590, 216] on input "range" at bounding box center [694, 218] width 274 height 5
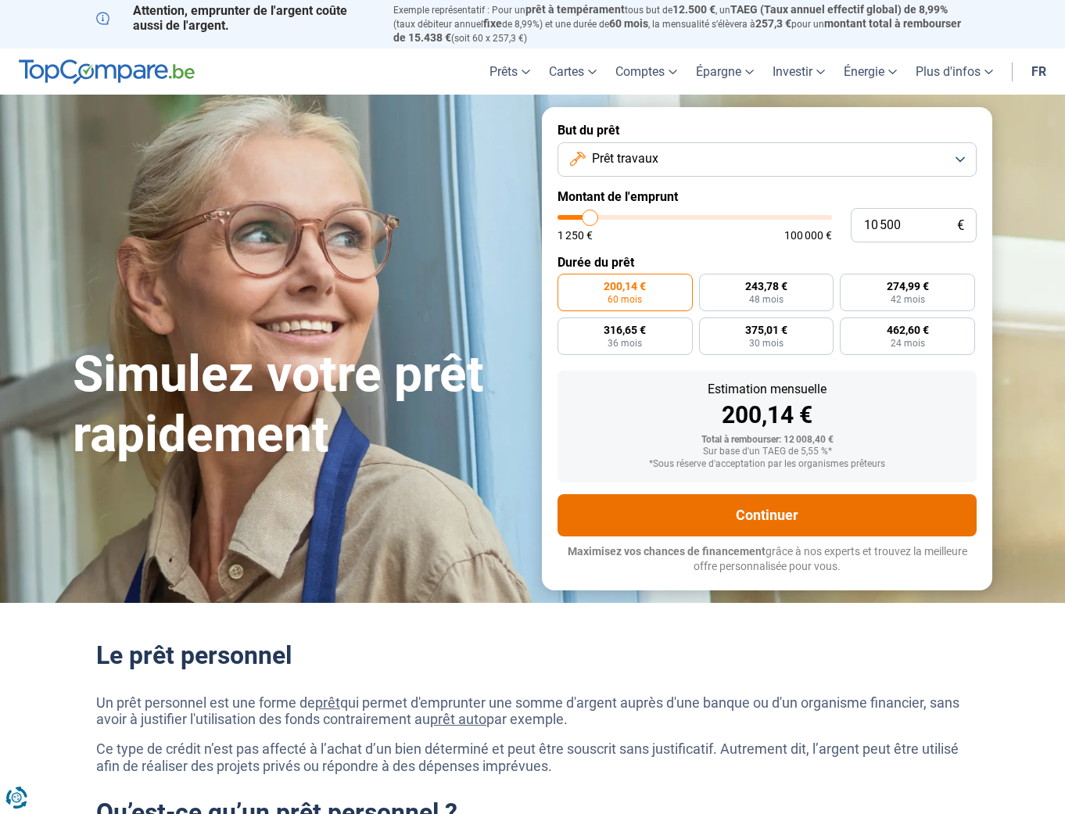
click at [778, 508] on button "Continuer" at bounding box center [766, 515] width 419 height 42
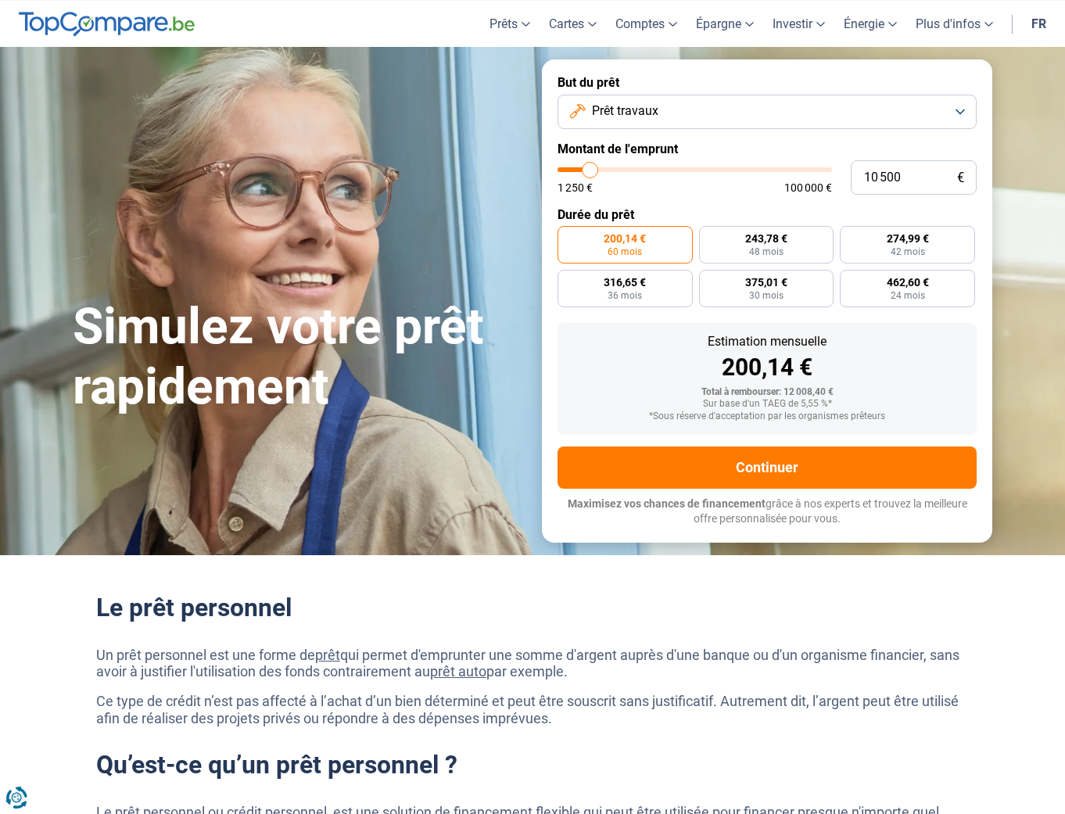
scroll to position [7, 0]
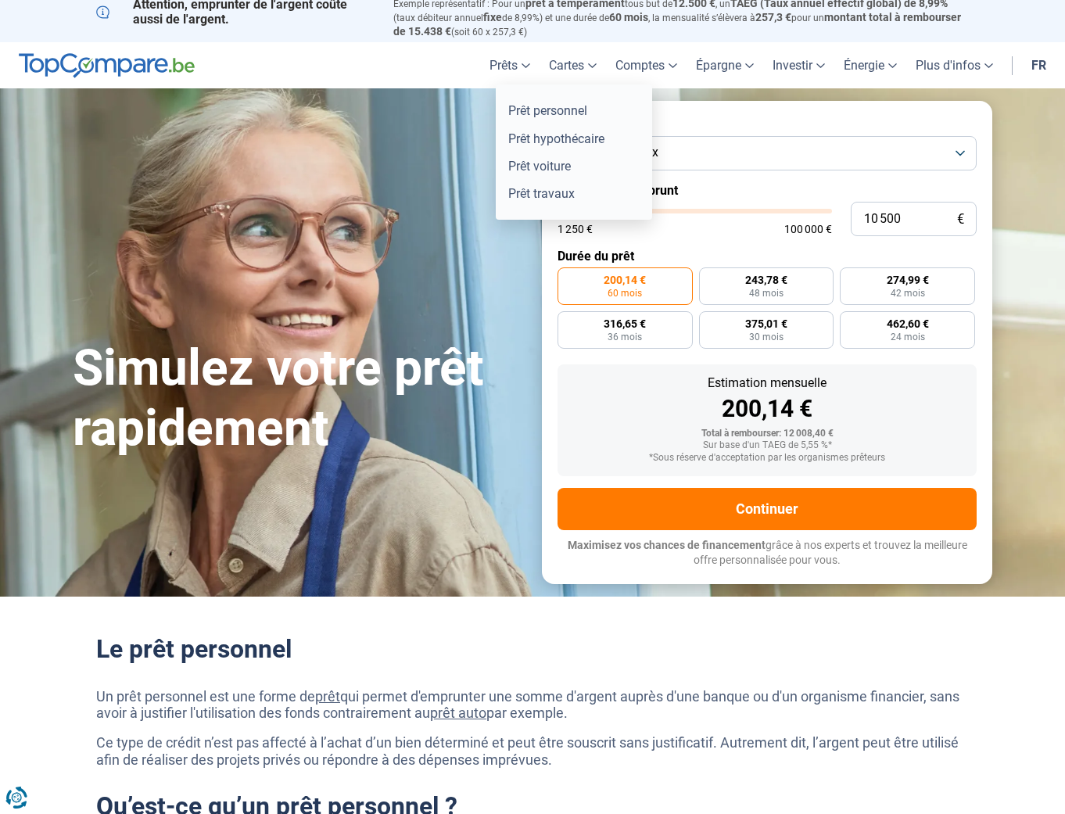
click at [519, 63] on link "Prêts" at bounding box center [509, 65] width 59 height 46
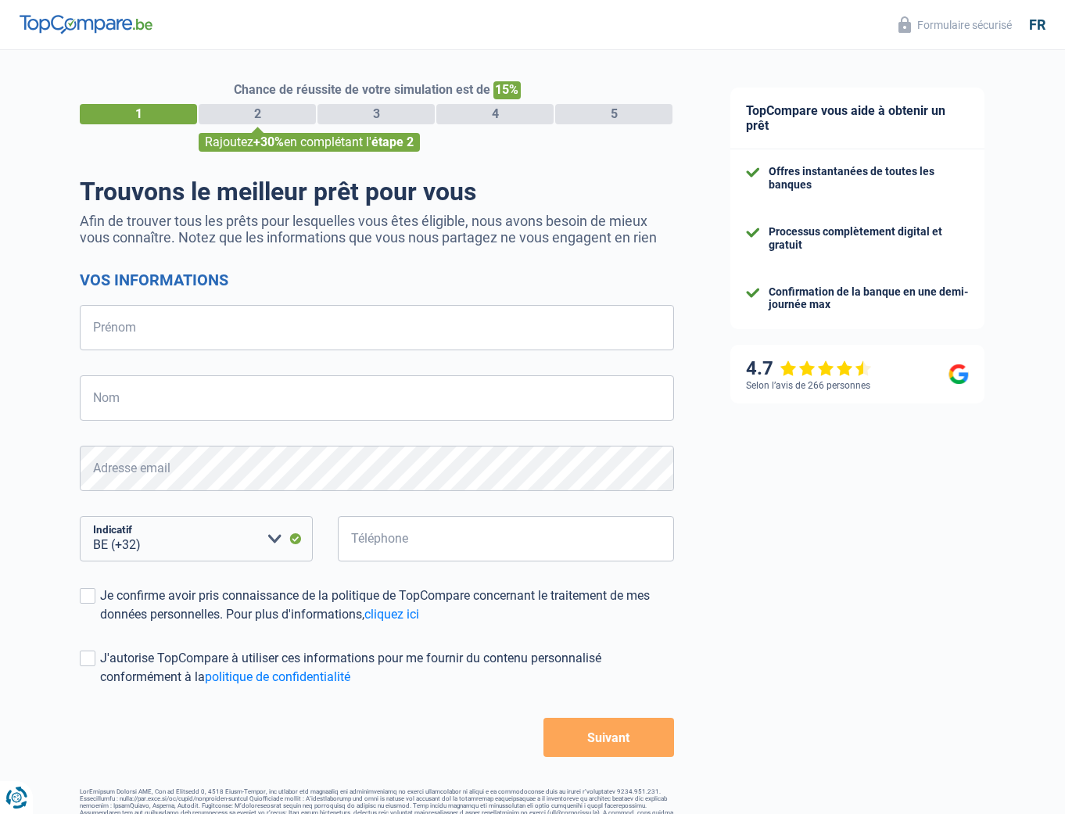
select select "32"
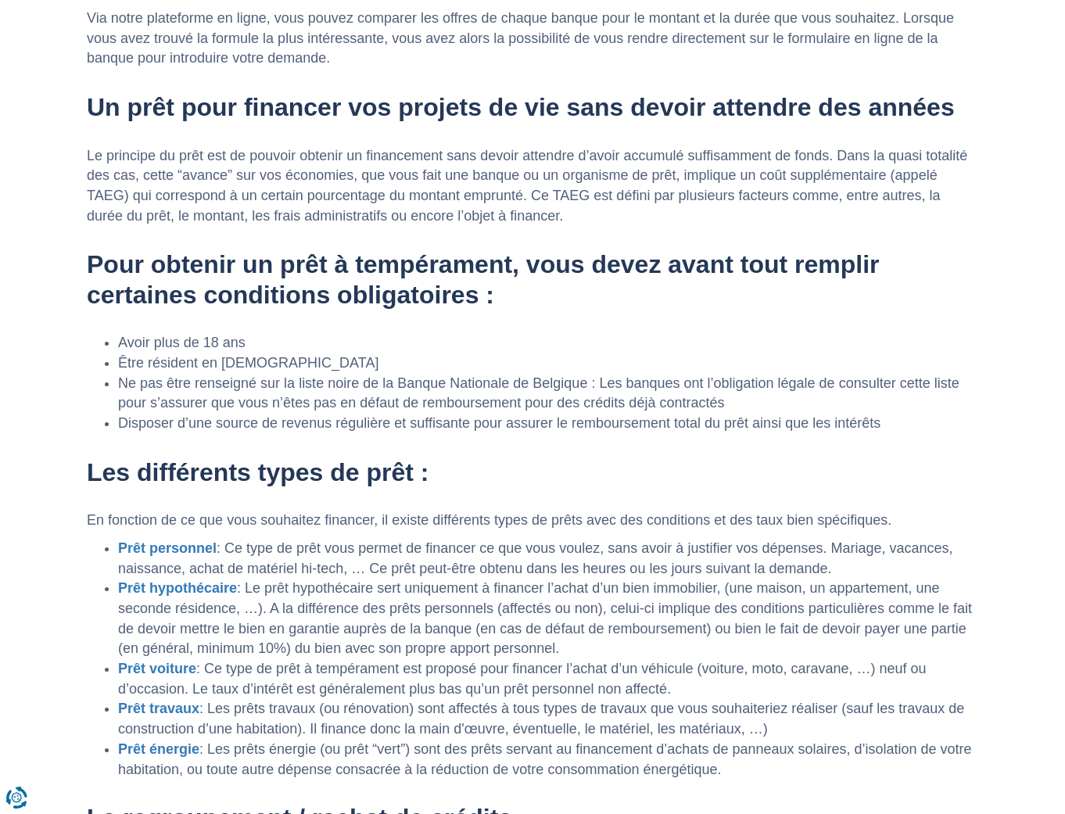
scroll to position [1368, 0]
